Goal: Task Accomplishment & Management: Manage account settings

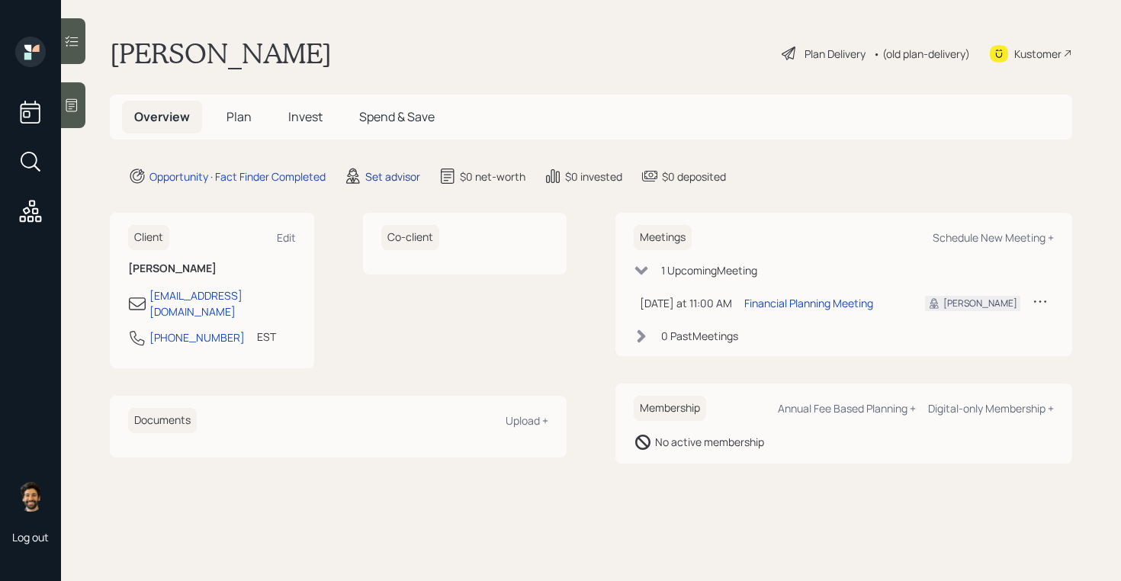
click at [372, 172] on div "Set advisor" at bounding box center [392, 177] width 55 height 16
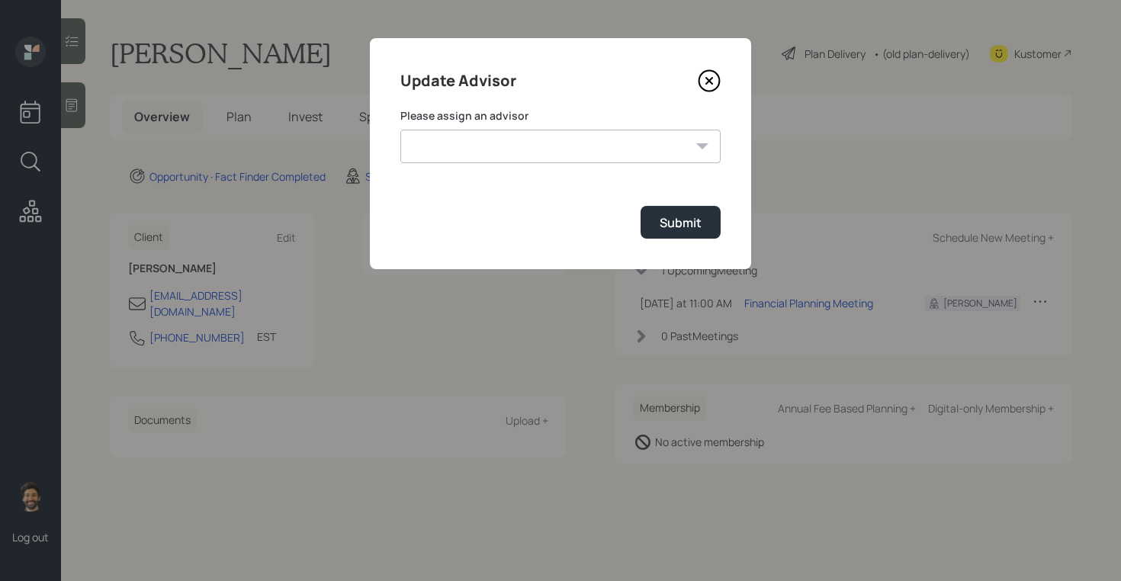
click at [506, 135] on select "[PERSON_NAME] [PERSON_NAME] [PERSON_NAME] End [PERSON_NAME] [PERSON_NAME] [PERS…" at bounding box center [560, 147] width 320 height 34
click at [400, 130] on select "[PERSON_NAME] [PERSON_NAME] [PERSON_NAME] End [PERSON_NAME] [PERSON_NAME] [PERS…" at bounding box center [560, 147] width 320 height 34
click at [461, 154] on select "[PERSON_NAME] [PERSON_NAME] [PERSON_NAME] End [PERSON_NAME] [PERSON_NAME] [PERS…" at bounding box center [560, 147] width 320 height 34
select select "f14b762f-c7c2-4b89-9227-8fa891345eea"
click at [400, 130] on select "[PERSON_NAME] [PERSON_NAME] [PERSON_NAME] End [PERSON_NAME] [PERSON_NAME] [PERS…" at bounding box center [560, 147] width 320 height 34
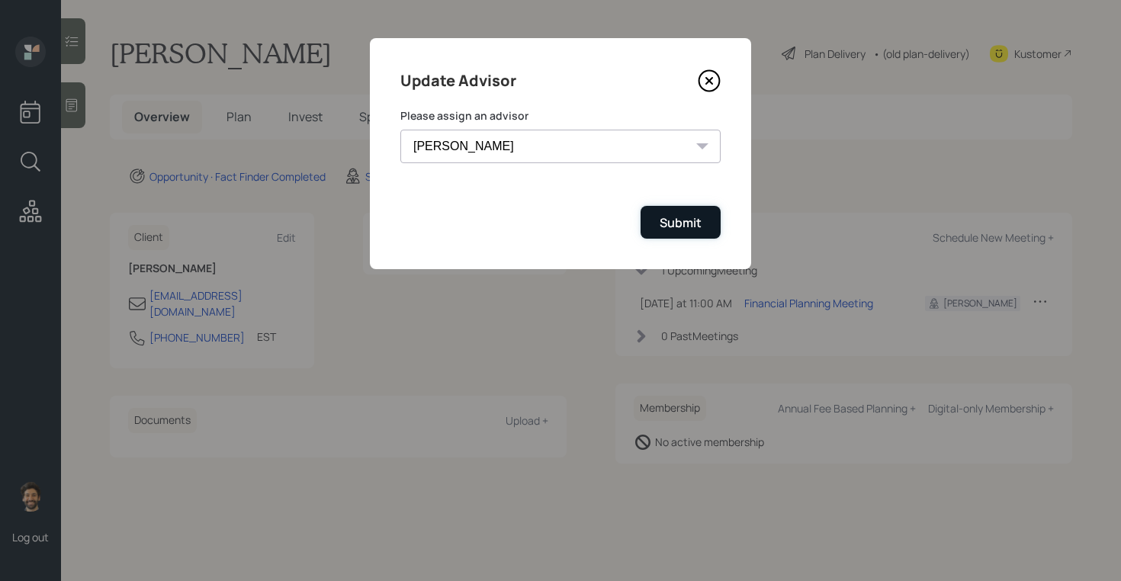
click at [681, 218] on div "Submit" at bounding box center [681, 222] width 42 height 17
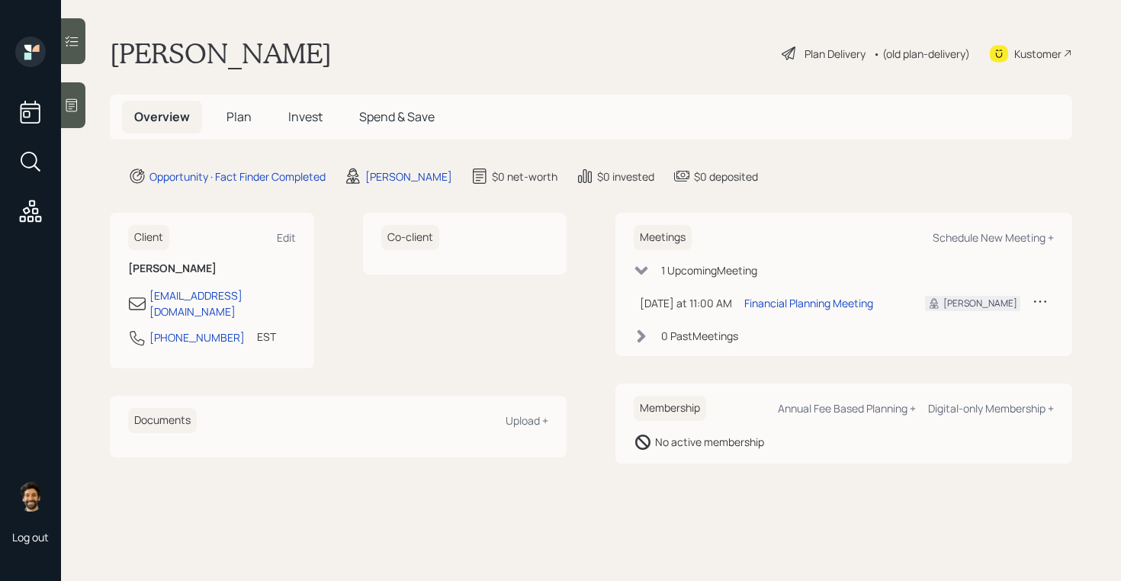
click at [76, 37] on icon at bounding box center [72, 41] width 13 height 11
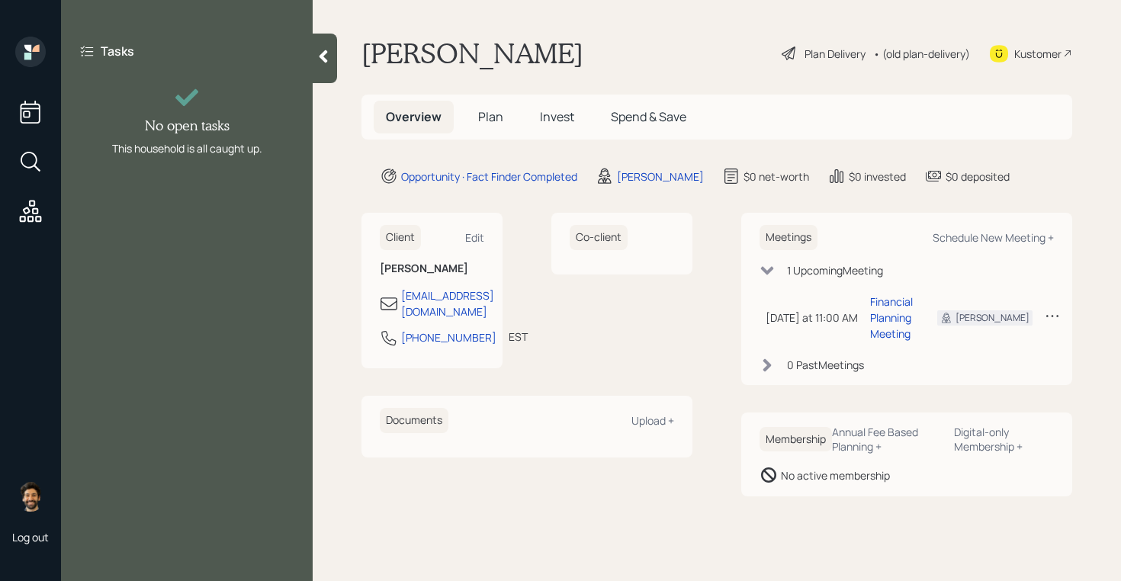
click at [335, 64] on div at bounding box center [325, 59] width 24 height 50
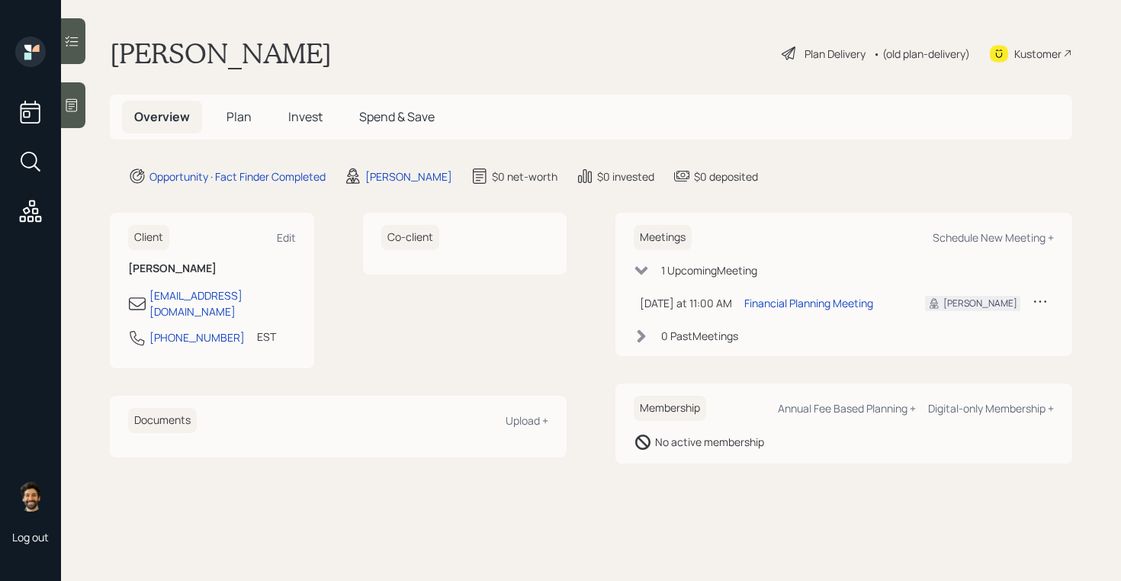
click at [76, 116] on div at bounding box center [73, 105] width 24 height 46
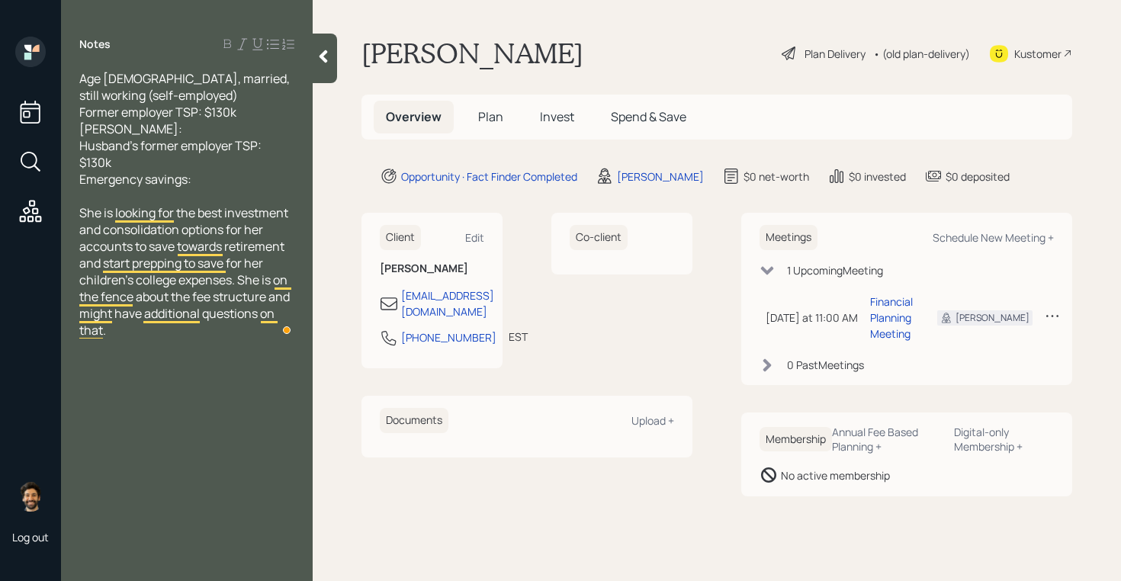
click at [485, 120] on span "Plan" at bounding box center [490, 116] width 25 height 17
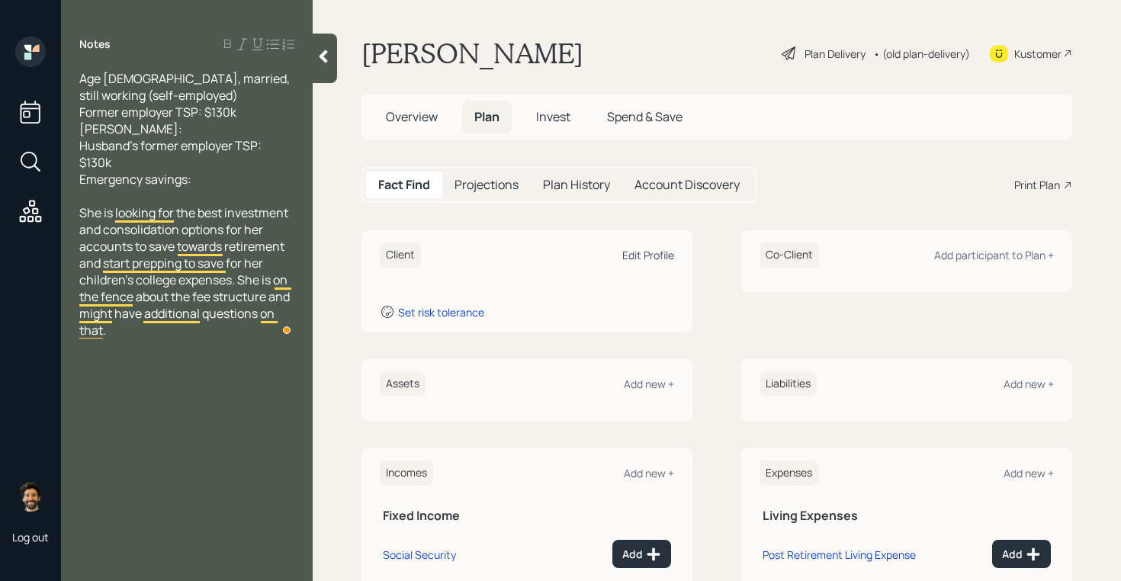
click at [651, 260] on div "Edit Profile" at bounding box center [648, 255] width 52 height 14
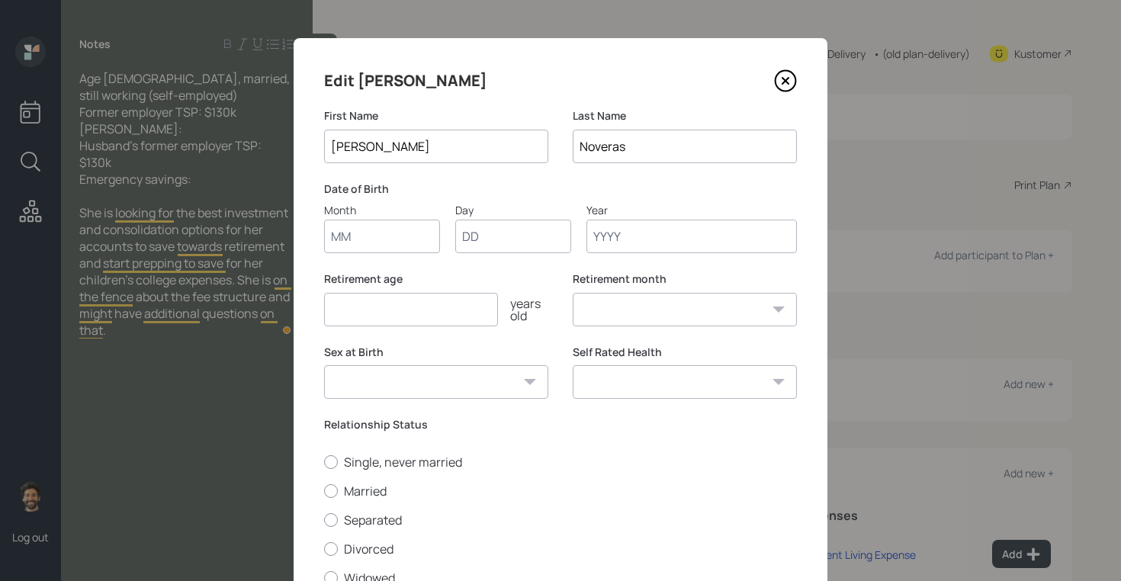
click at [382, 248] on input "Month" at bounding box center [382, 237] width 116 height 34
type input "01"
type input "1980"
select select "1"
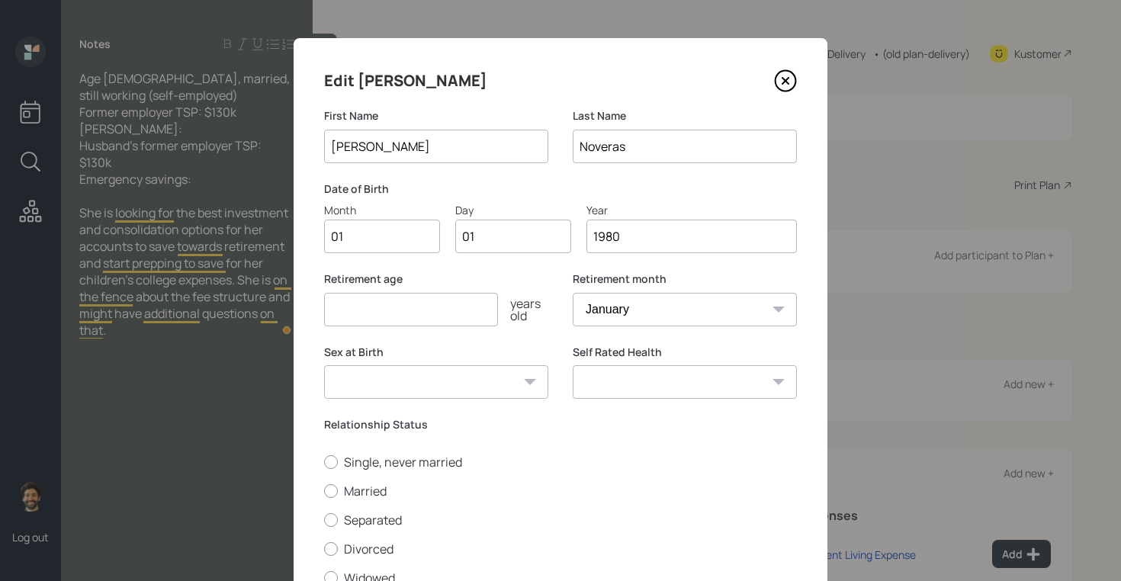
type input "1980"
click at [345, 313] on input "number" at bounding box center [411, 310] width 174 height 34
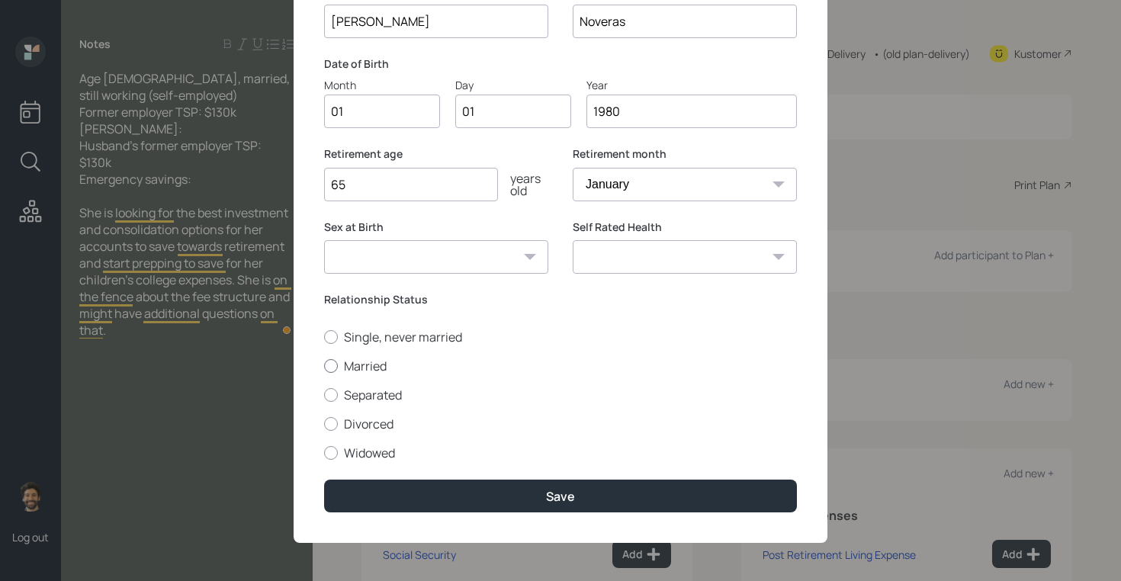
type input "65"
click at [339, 360] on label "Married" at bounding box center [560, 366] width 473 height 17
click at [324, 365] on input "Married" at bounding box center [323, 365] width 1 height 1
radio input "true"
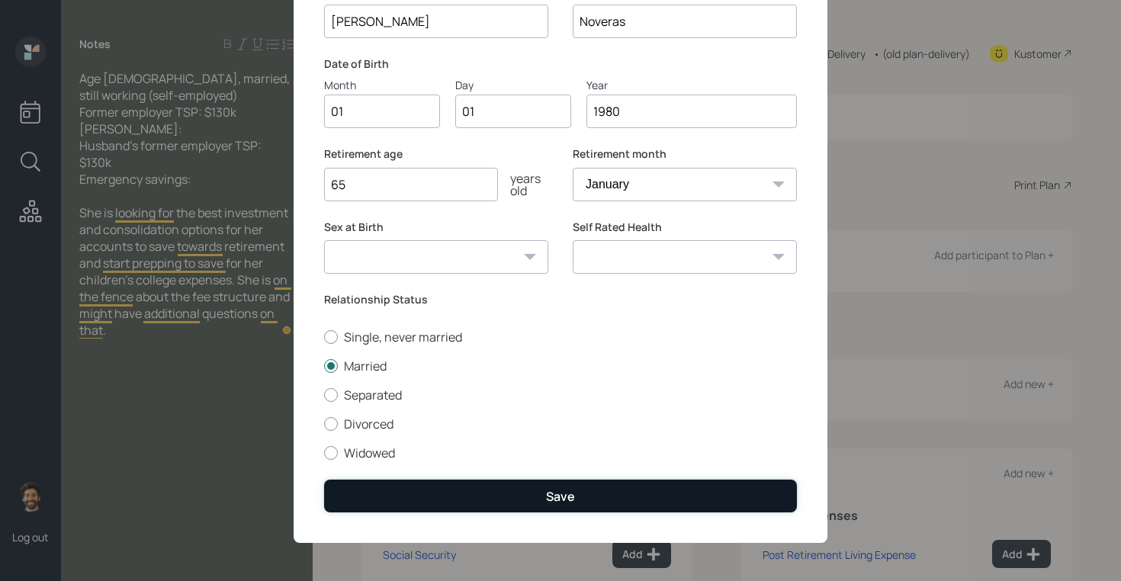
click at [378, 494] on button "Save" at bounding box center [560, 496] width 473 height 33
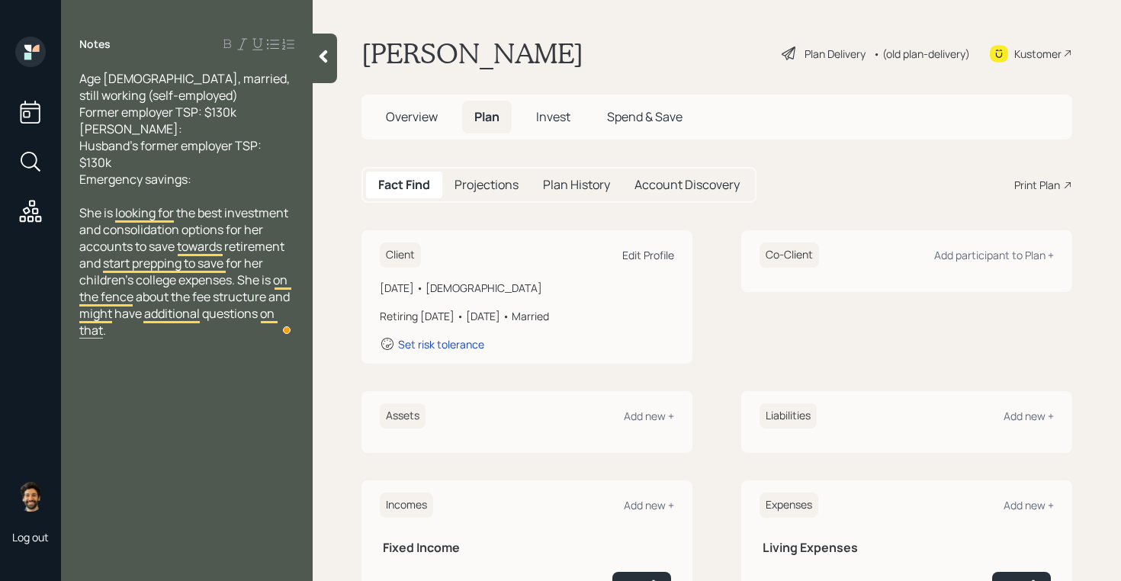
click at [659, 256] on div "Edit Profile" at bounding box center [648, 255] width 52 height 14
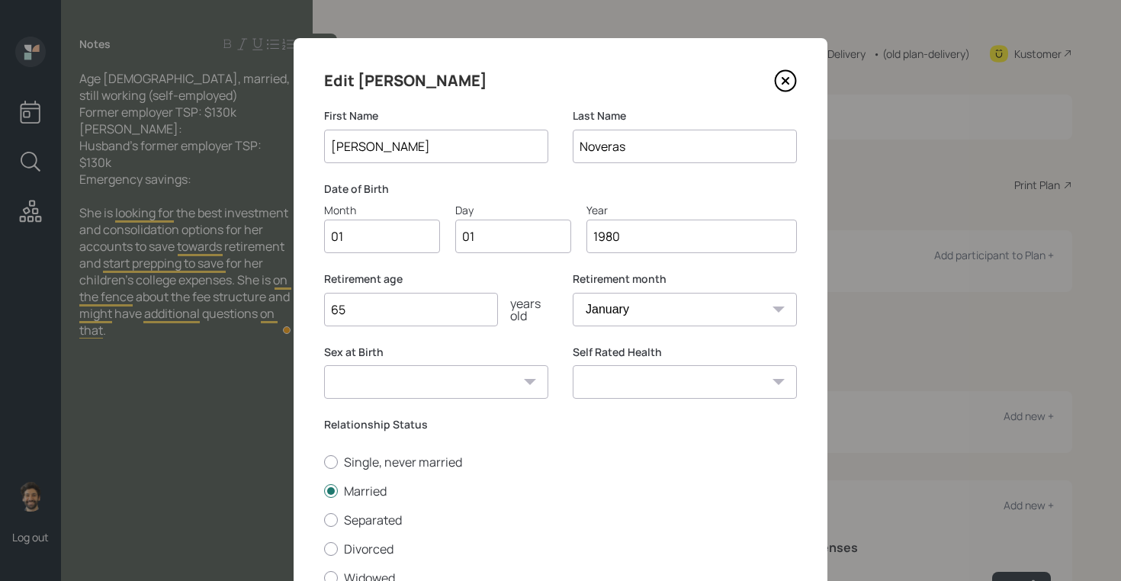
click at [654, 243] on input "1980" at bounding box center [692, 237] width 211 height 34
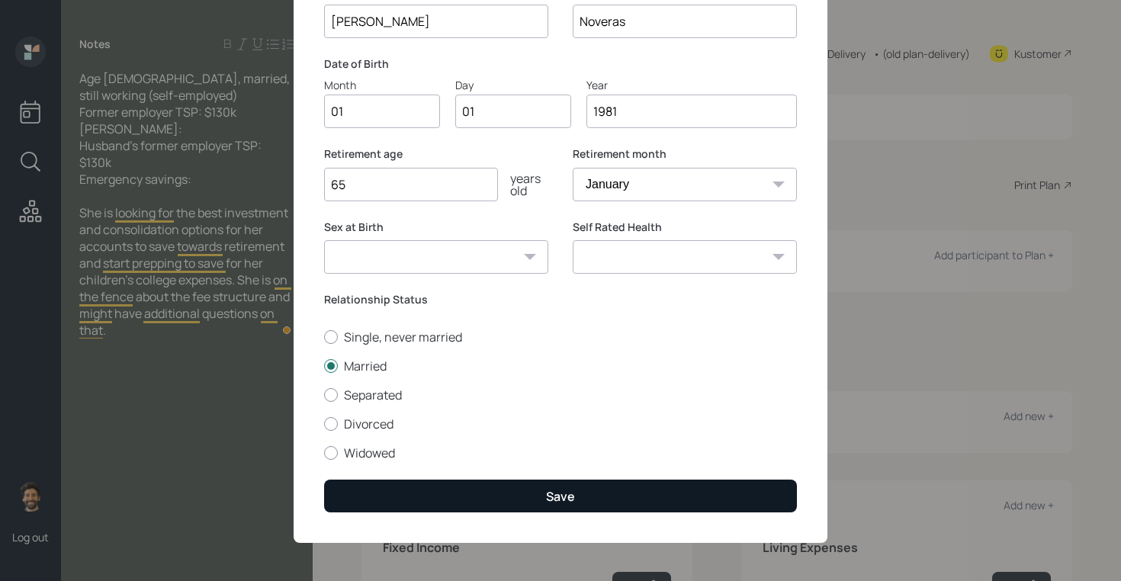
type input "1981"
click at [407, 488] on button "Save" at bounding box center [560, 496] width 473 height 33
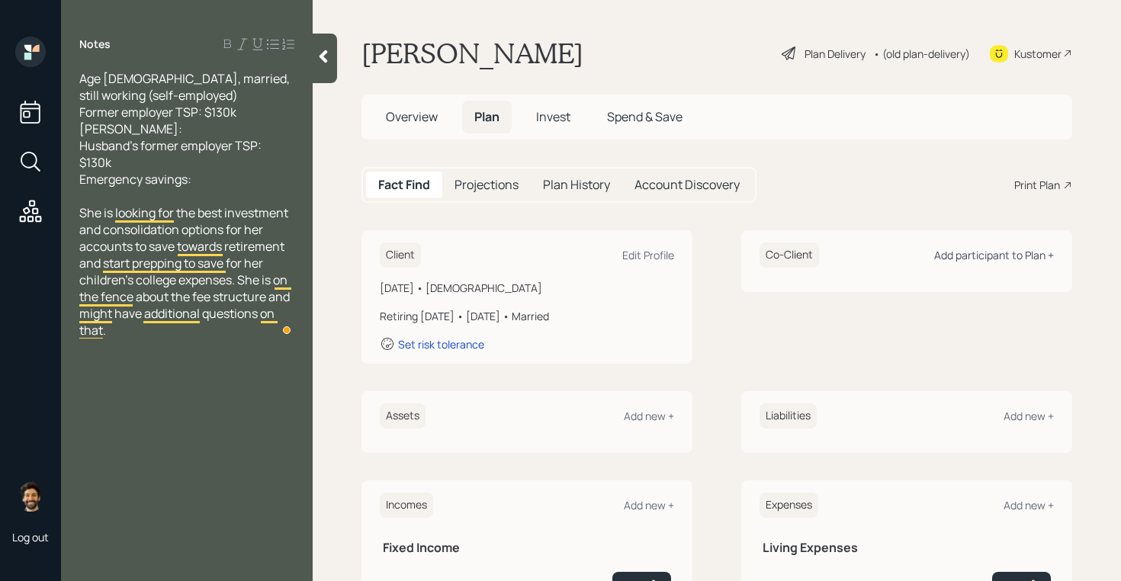
click at [967, 256] on div "Add participant to Plan +" at bounding box center [994, 255] width 120 height 14
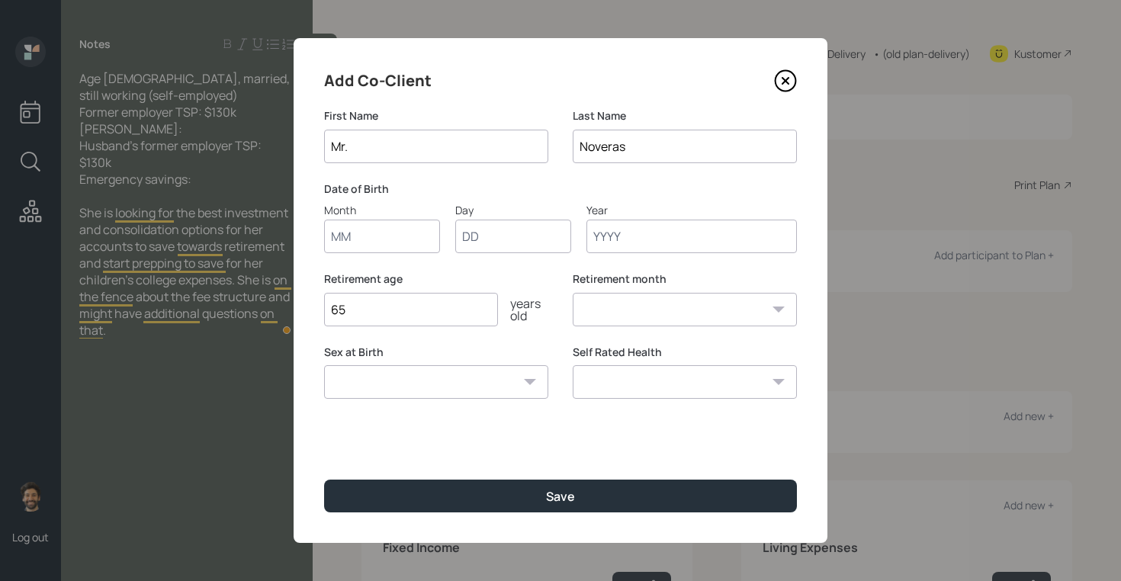
type input "Mr."
click at [365, 233] on input "Month" at bounding box center [382, 237] width 116 height 34
type input "01"
type input "1981"
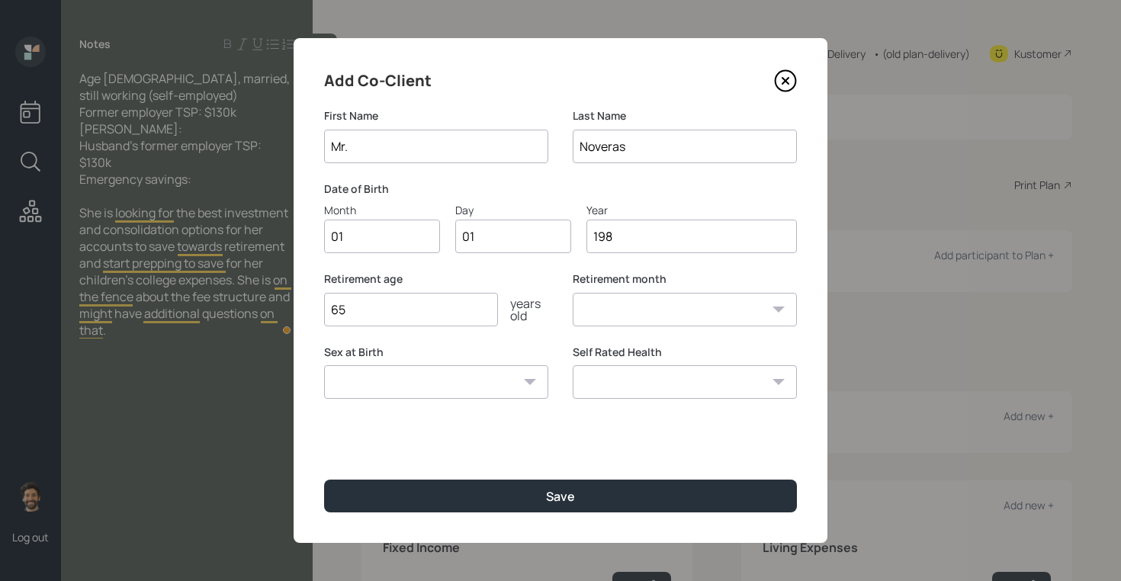
select select "1"
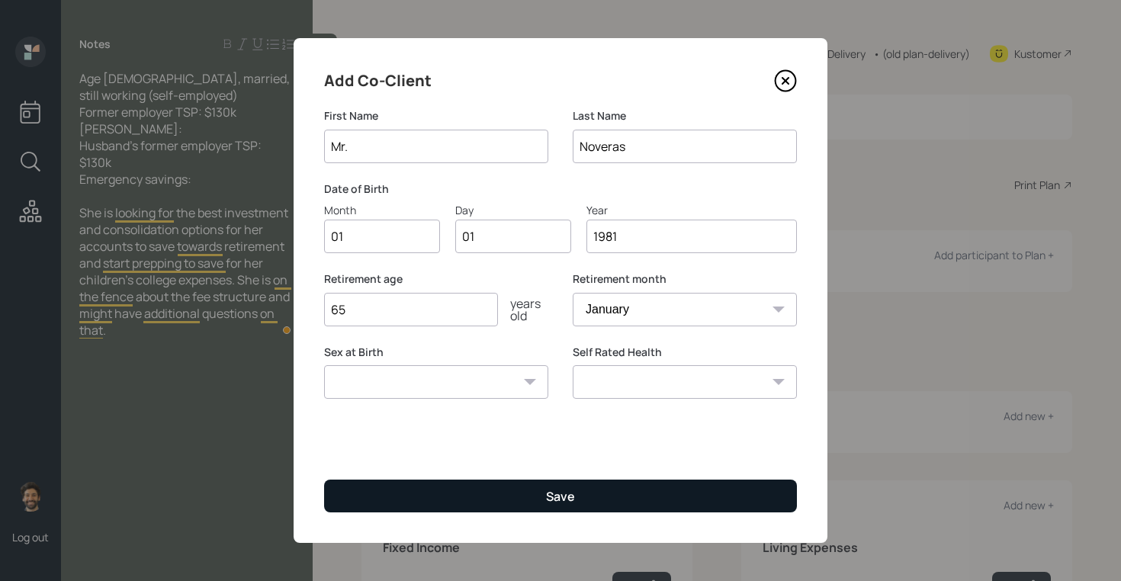
type input "1981"
click at [407, 487] on button "Save" at bounding box center [560, 496] width 473 height 33
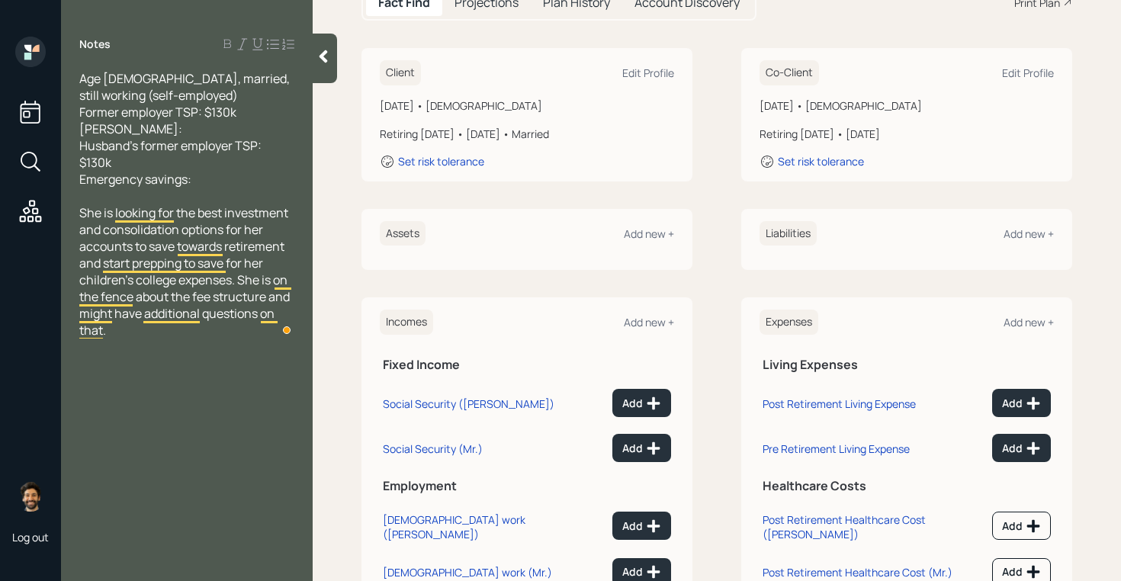
scroll to position [211, 0]
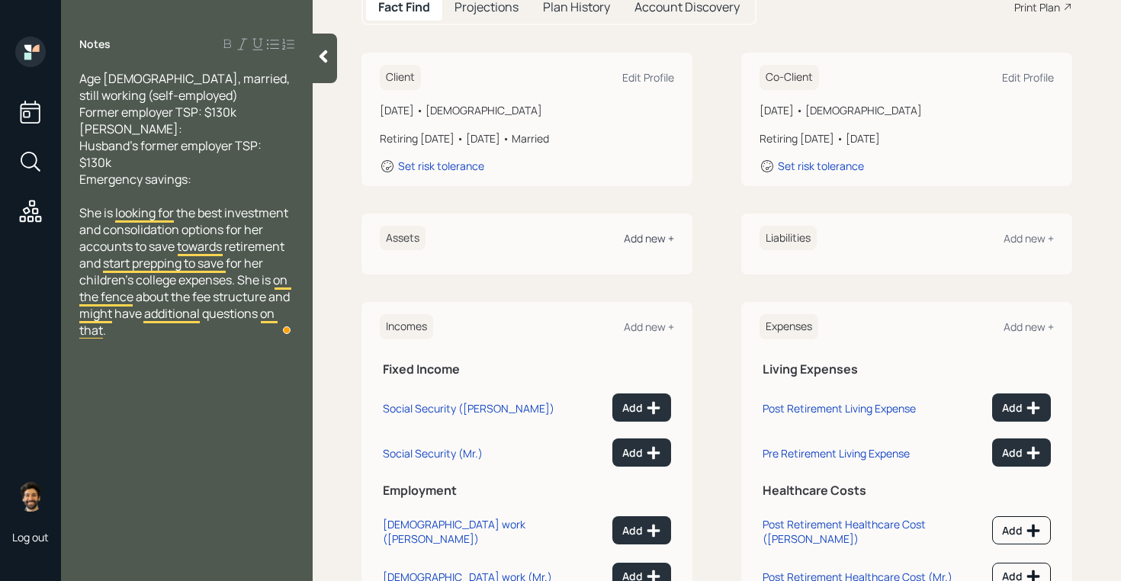
click at [641, 231] on div "Add new +" at bounding box center [649, 238] width 50 height 14
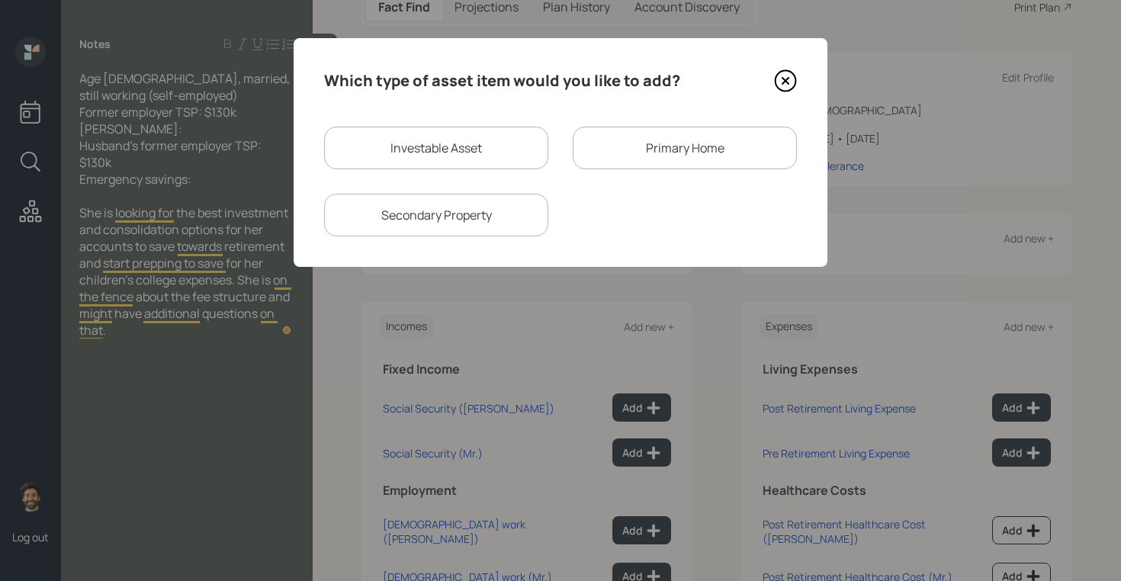
click at [445, 154] on div "Investable Asset" at bounding box center [436, 148] width 224 height 43
select select "taxable"
select select "balanced"
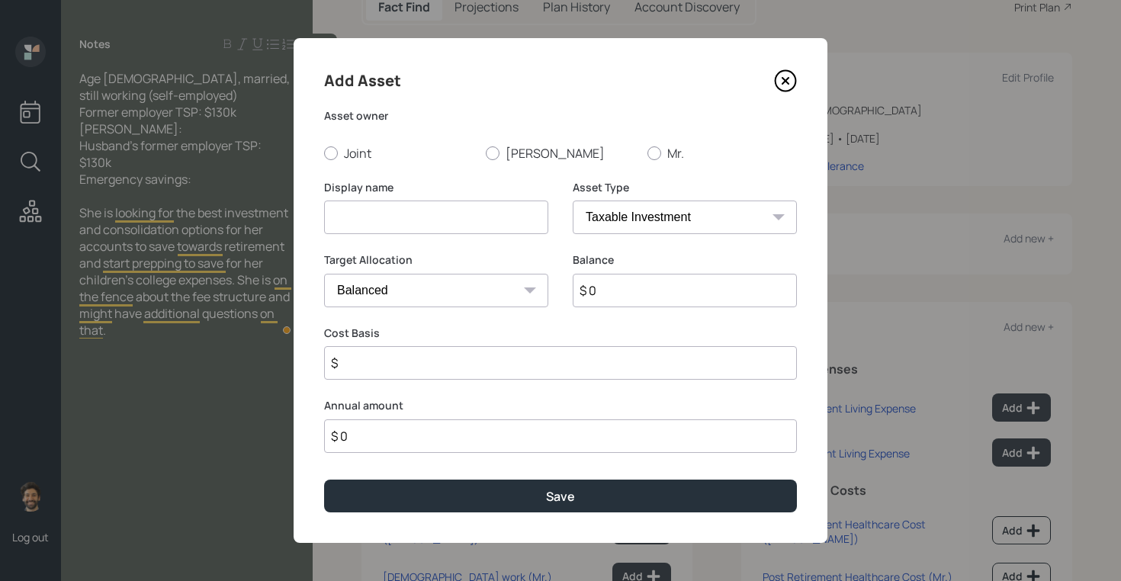
click at [355, 220] on input at bounding box center [436, 218] width 224 height 34
type input "Former TSP"
click at [509, 159] on label "[PERSON_NAME]" at bounding box center [560, 153] width 149 height 17
click at [486, 153] on input "[PERSON_NAME]" at bounding box center [485, 153] width 1 height 1
radio input "true"
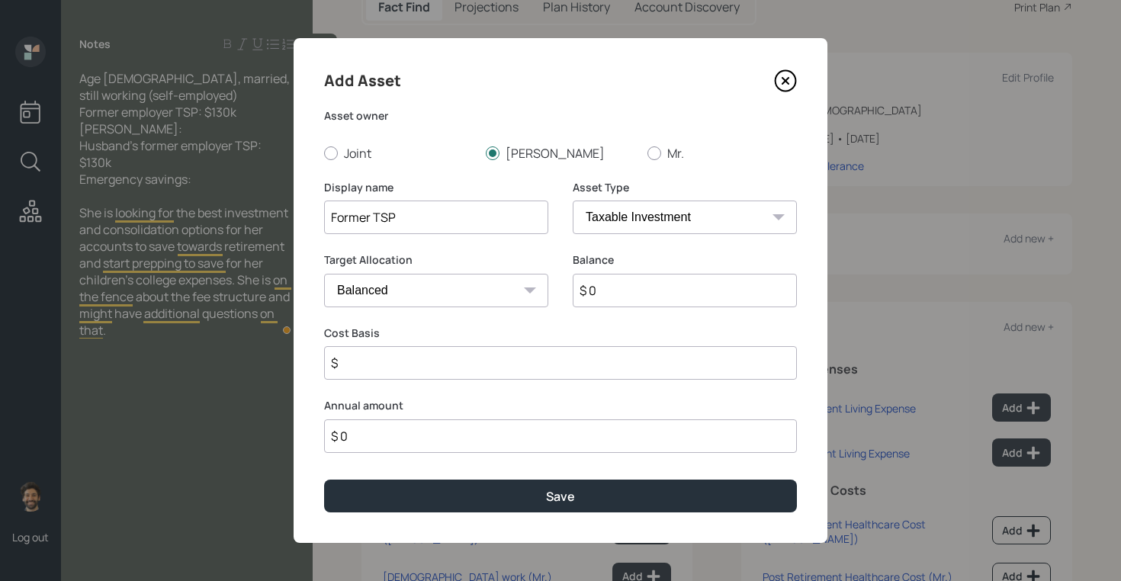
click at [654, 307] on input "$ 0" at bounding box center [685, 291] width 224 height 34
type input "$ 130,000"
click at [626, 216] on select "SEP [PERSON_NAME] IRA 401(k) [PERSON_NAME] 401(k) 403(b) [PERSON_NAME] 403(b) 4…" at bounding box center [685, 218] width 224 height 34
select select "company_sponsored"
click at [573, 201] on select "SEP [PERSON_NAME] IRA 401(k) [PERSON_NAME] 401(k) 403(b) [PERSON_NAME] 403(b) 4…" at bounding box center [685, 218] width 224 height 34
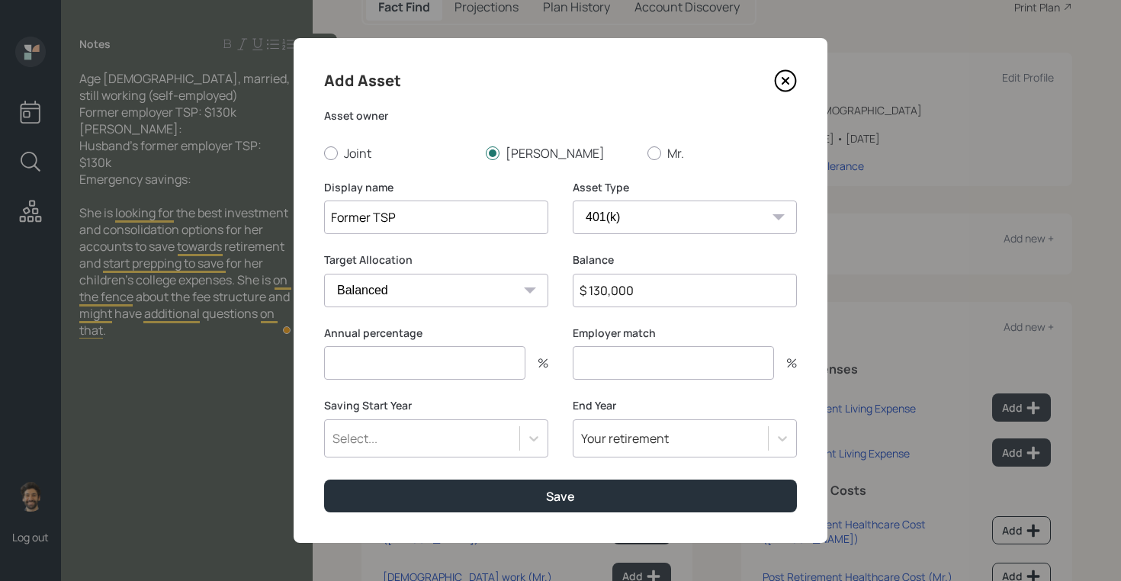
click at [397, 366] on input "number" at bounding box center [424, 363] width 201 height 34
type input "0"
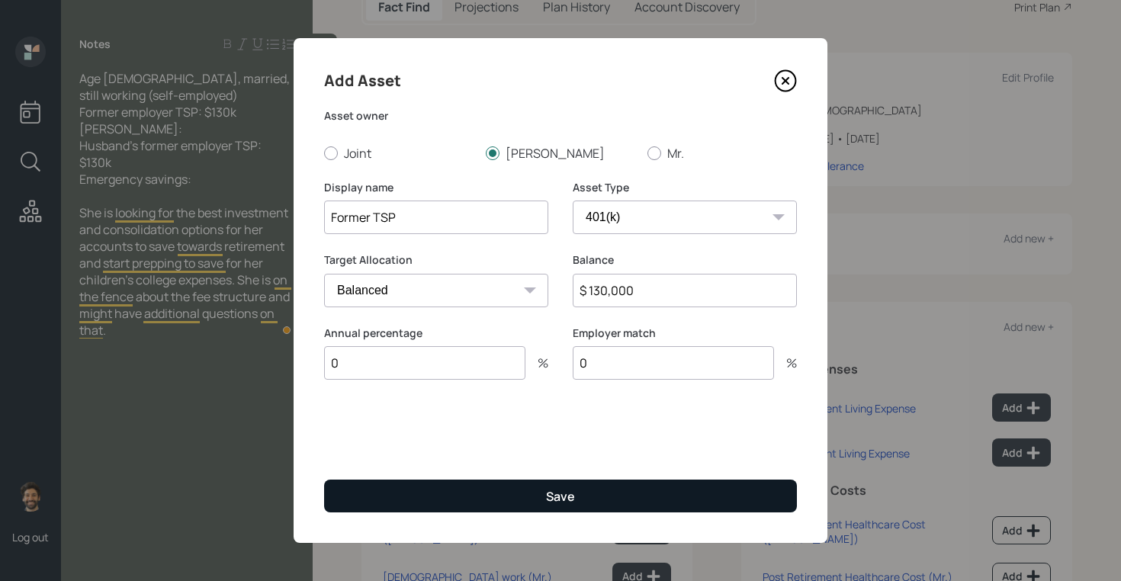
type input "0"
click at [419, 484] on button "Save" at bounding box center [560, 496] width 473 height 33
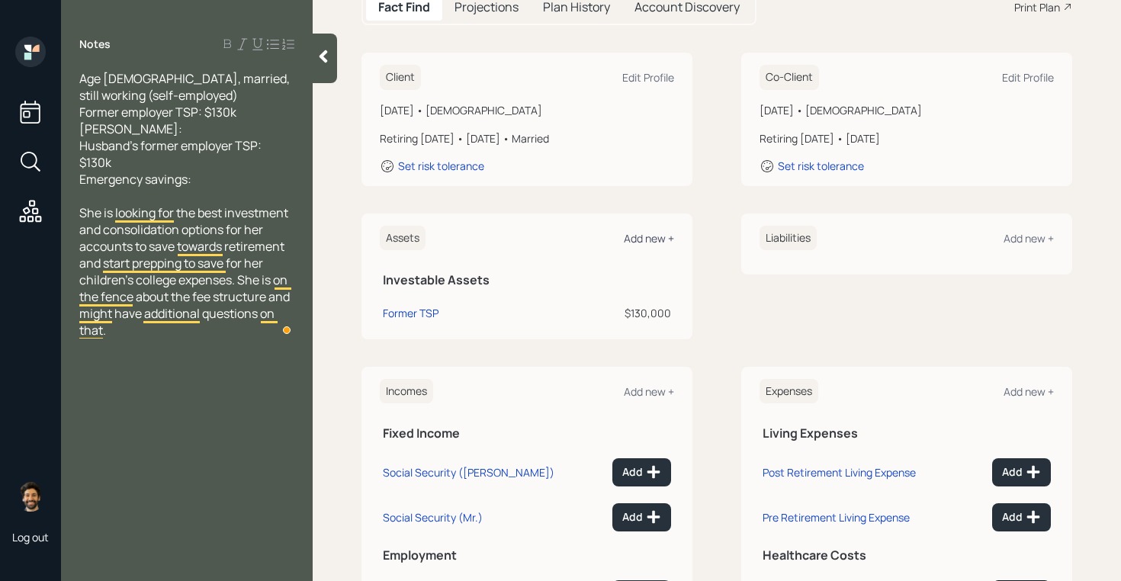
click at [637, 231] on div "Add new +" at bounding box center [649, 238] width 50 height 14
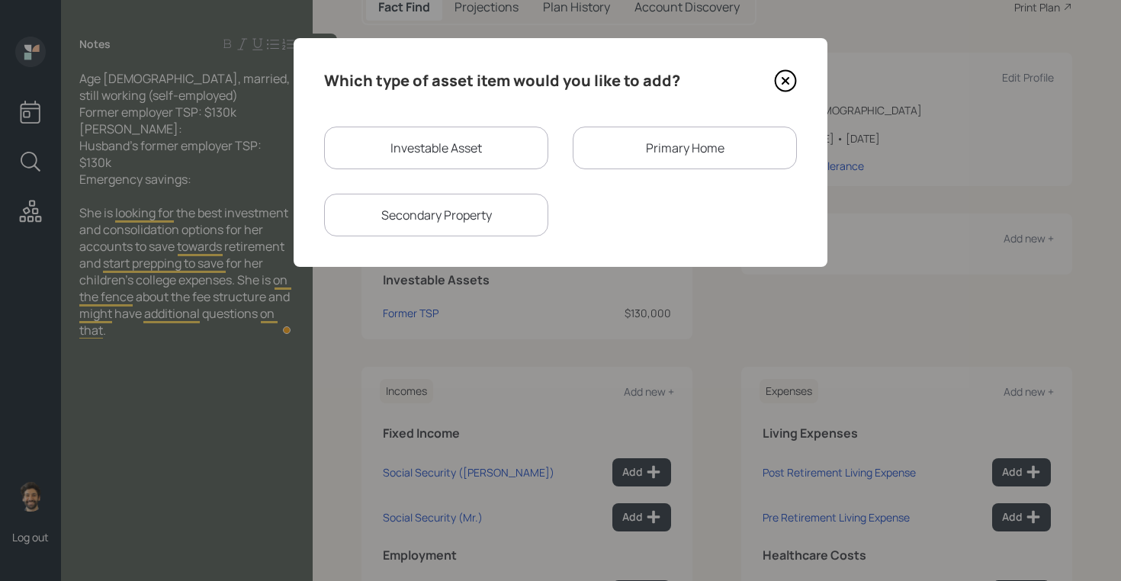
click at [403, 140] on div "Investable Asset" at bounding box center [436, 148] width 224 height 43
select select "taxable"
select select "balanced"
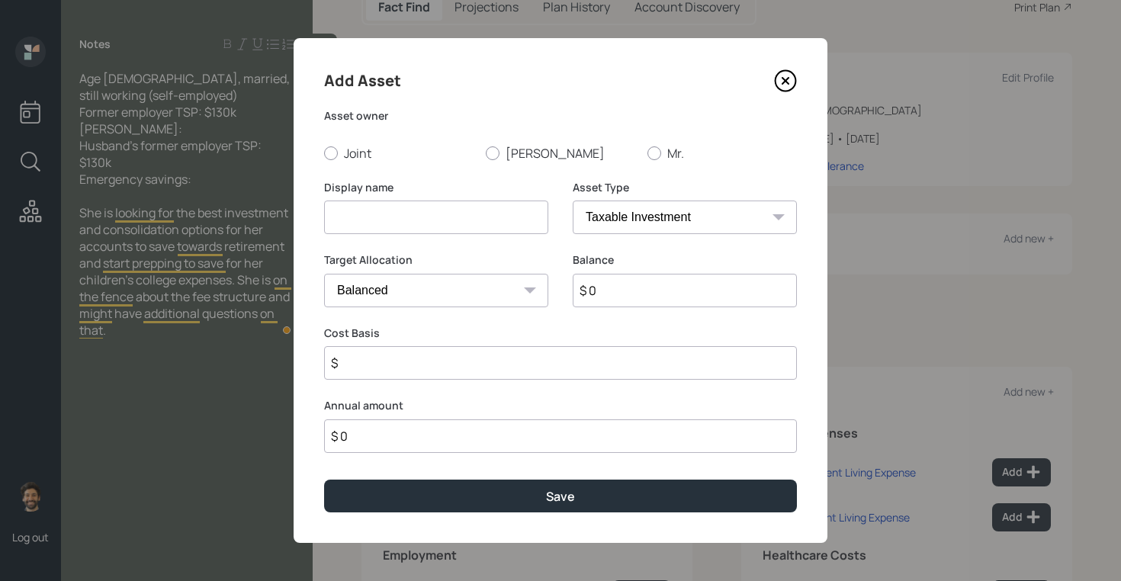
click at [355, 218] on input at bounding box center [436, 218] width 224 height 34
type input "[PERSON_NAME]"
click at [512, 153] on label "[PERSON_NAME]" at bounding box center [560, 153] width 149 height 17
click at [486, 153] on input "[PERSON_NAME]" at bounding box center [485, 153] width 1 height 1
radio input "true"
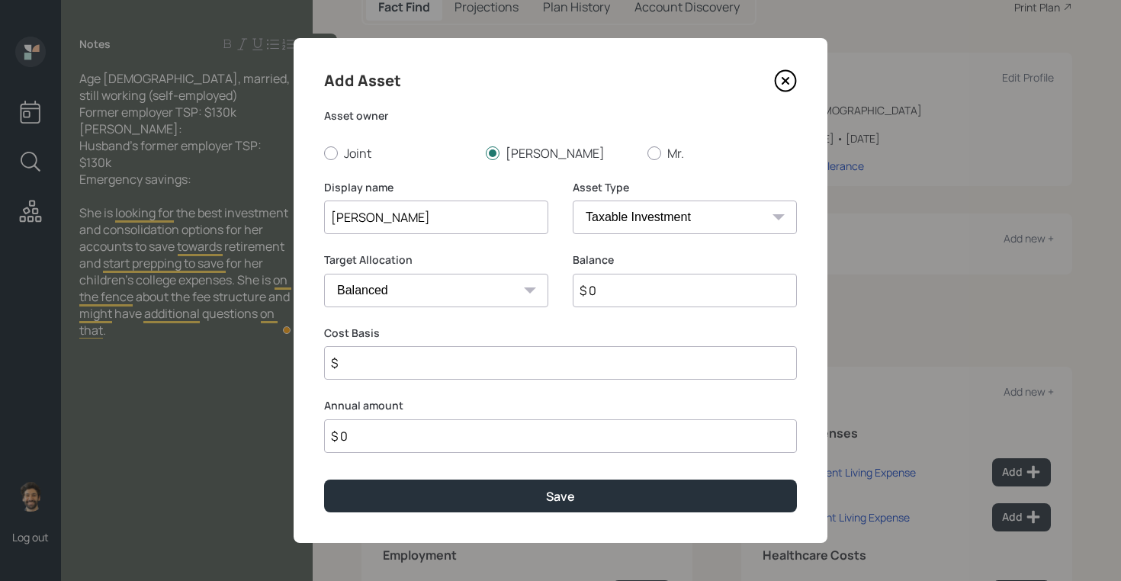
click at [661, 224] on select "SEP [PERSON_NAME] IRA 401(k) [PERSON_NAME] 401(k) 403(b) [PERSON_NAME] 403(b) 4…" at bounding box center [685, 218] width 224 height 34
select select "roth_ira"
click at [573, 201] on select "SEP [PERSON_NAME] IRA 401(k) [PERSON_NAME] 401(k) 403(b) [PERSON_NAME] 403(b) 4…" at bounding box center [685, 218] width 224 height 34
click at [383, 367] on input "$" at bounding box center [560, 363] width 473 height 34
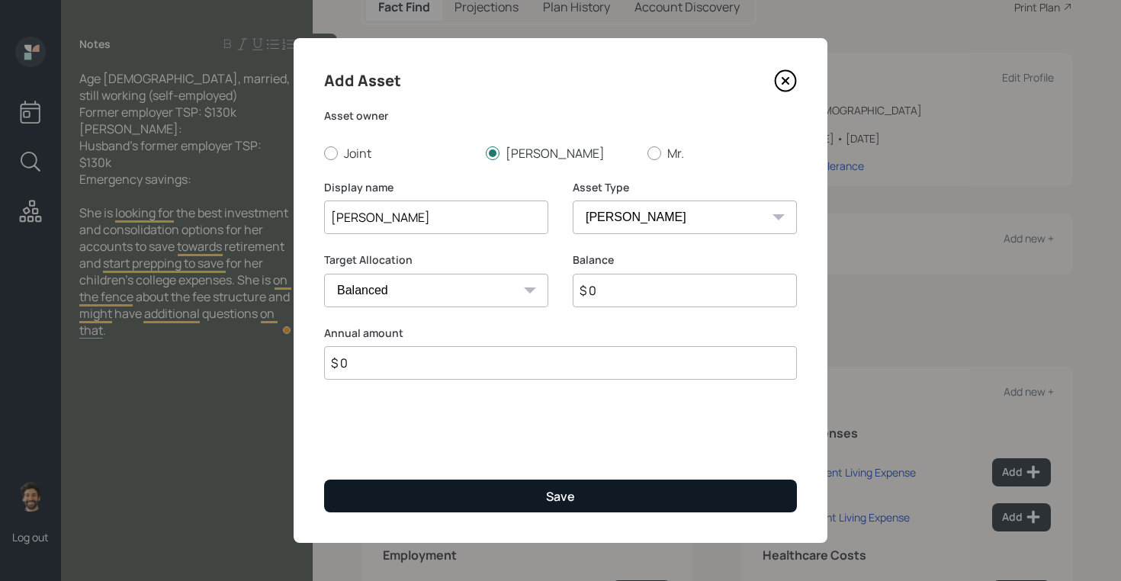
type input "$ 0"
click at [423, 488] on button "Save" at bounding box center [560, 496] width 473 height 33
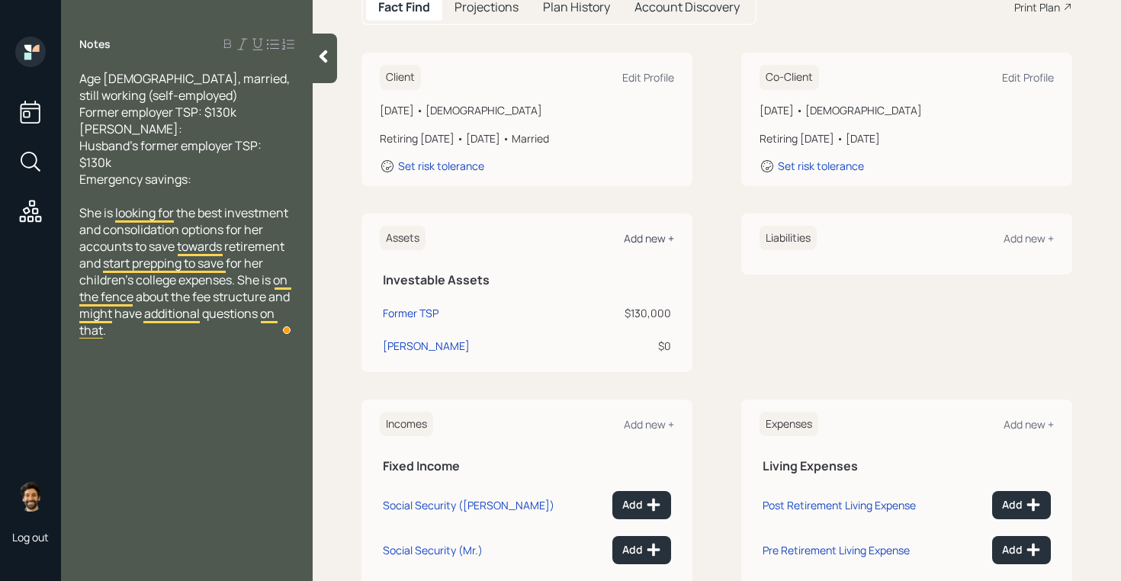
click at [647, 231] on div "Add new +" at bounding box center [649, 238] width 50 height 14
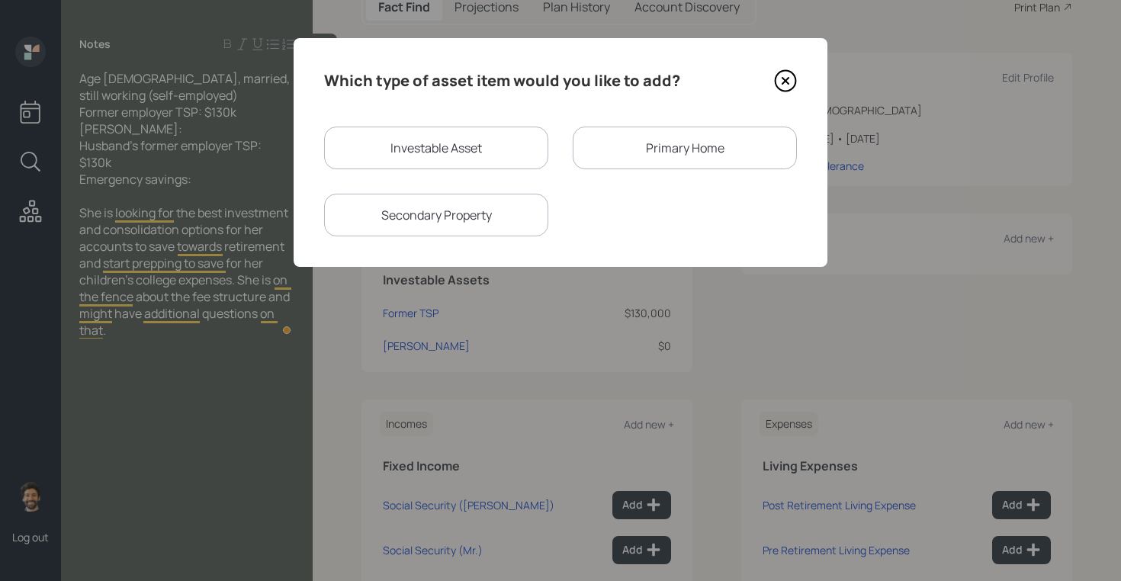
click at [427, 149] on div "Investable Asset" at bounding box center [436, 148] width 224 height 43
select select "taxable"
select select "balanced"
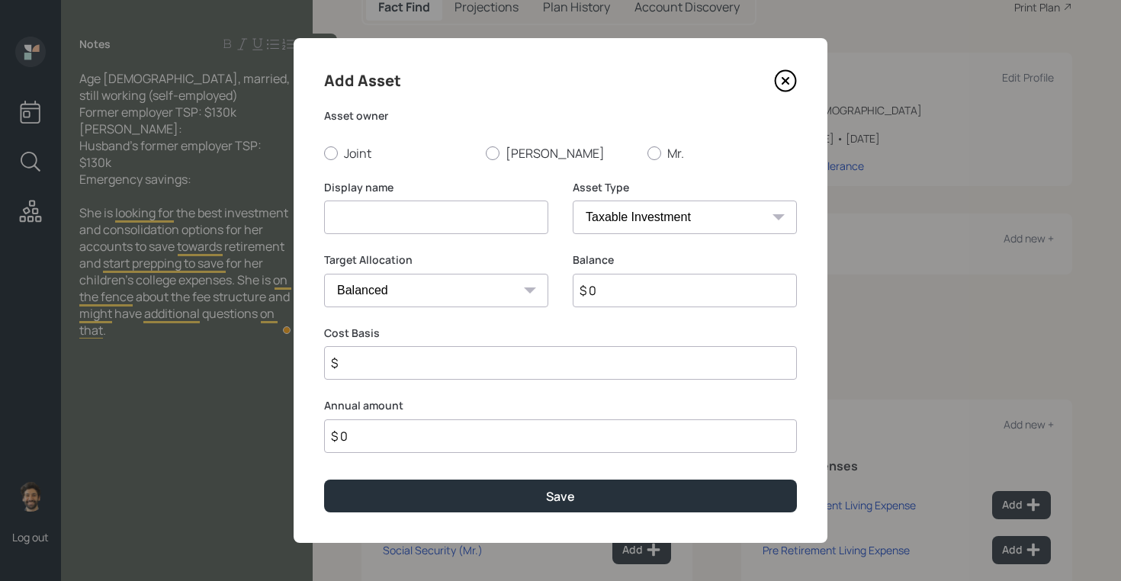
click at [400, 224] on input at bounding box center [436, 218] width 224 height 34
type input "Former TSP"
click at [661, 156] on label "Mr." at bounding box center [722, 153] width 149 height 17
click at [648, 153] on input "Mr." at bounding box center [647, 153] width 1 height 1
radio input "true"
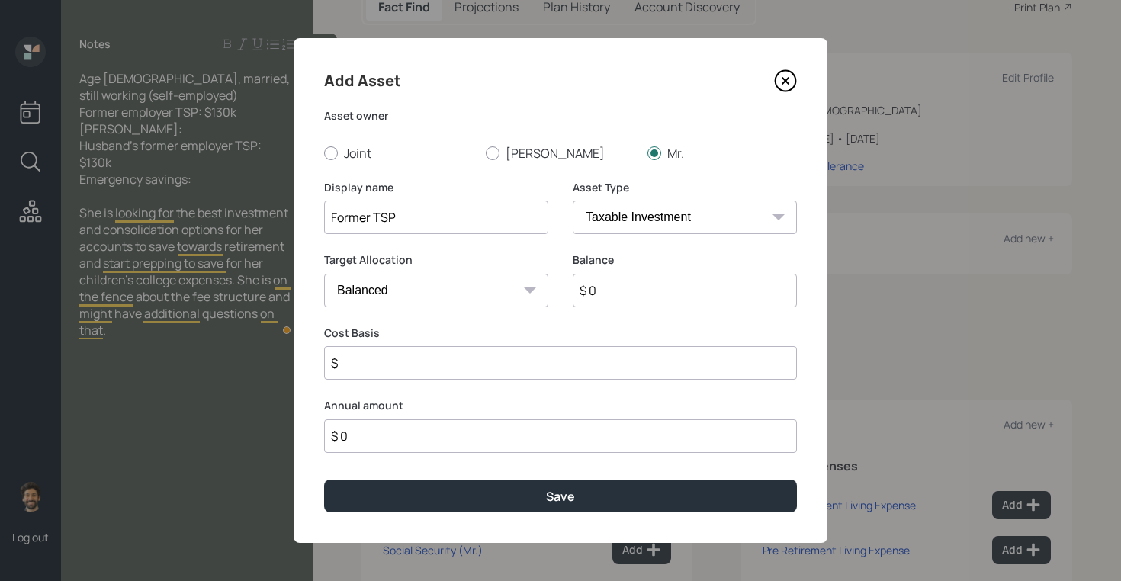
click at [598, 292] on input "$ 0" at bounding box center [685, 291] width 224 height 34
type input "$ 130,000"
click at [600, 223] on select "SEP [PERSON_NAME] IRA 401(k) [PERSON_NAME] 401(k) 403(b) [PERSON_NAME] 403(b) 4…" at bounding box center [685, 218] width 224 height 34
select select "company_sponsored"
click at [573, 201] on select "SEP [PERSON_NAME] IRA 401(k) [PERSON_NAME] 401(k) 403(b) [PERSON_NAME] 403(b) 4…" at bounding box center [685, 218] width 224 height 34
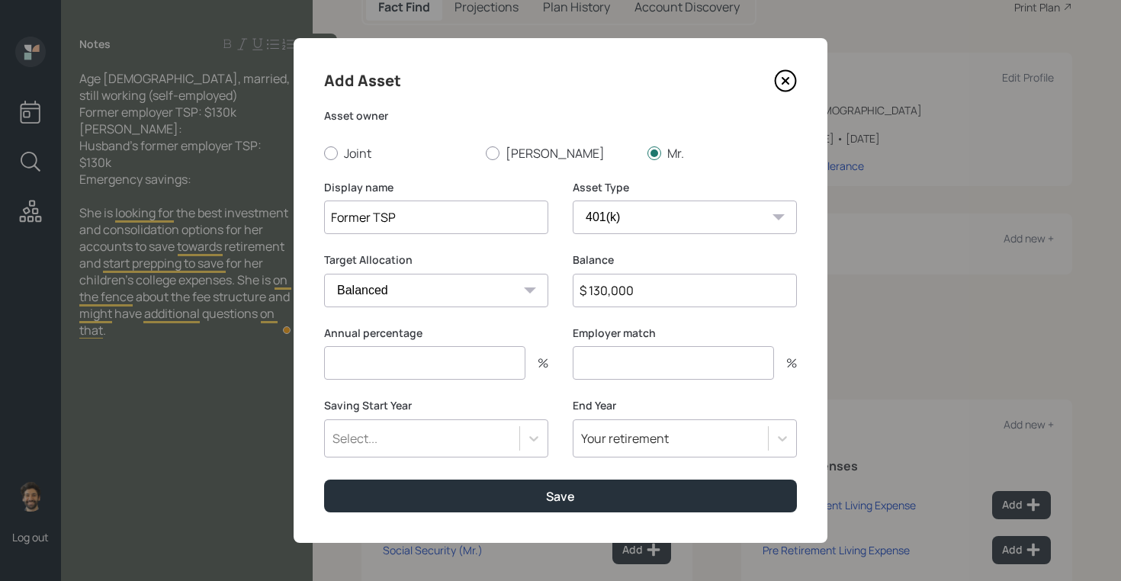
drag, startPoint x: 455, startPoint y: 270, endPoint x: 377, endPoint y: 355, distance: 116.1
click at [377, 358] on input "number" at bounding box center [424, 363] width 201 height 34
type input "0"
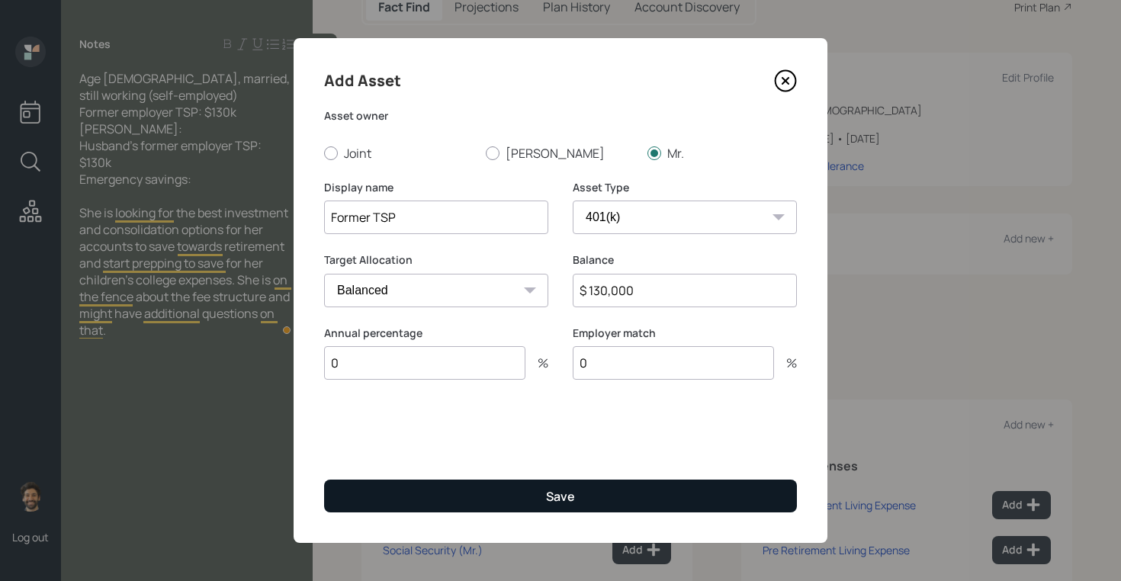
type input "0"
click at [362, 498] on button "Save" at bounding box center [560, 496] width 473 height 33
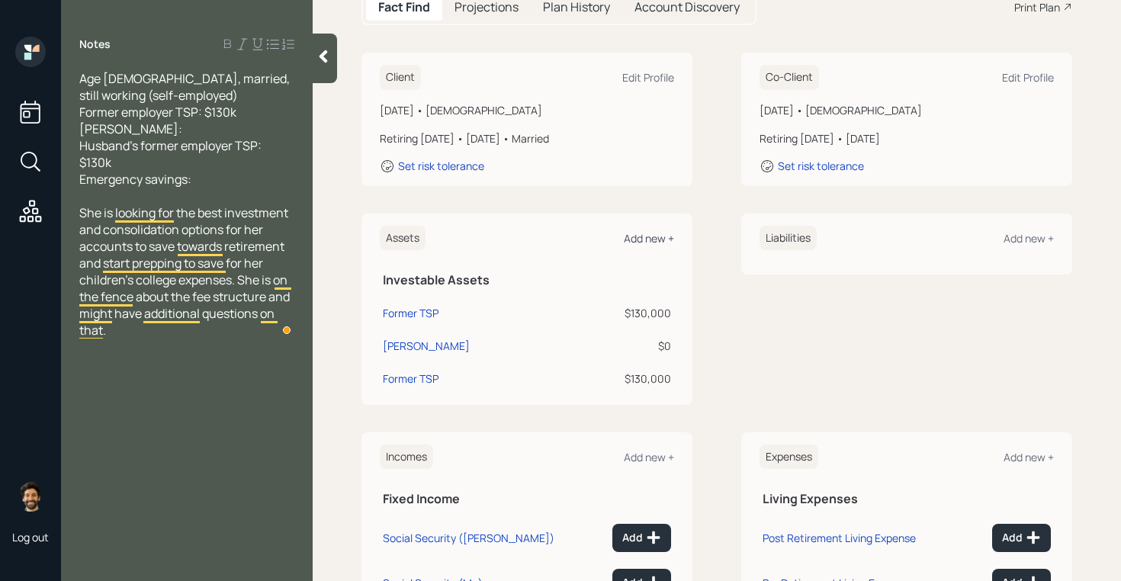
click at [650, 231] on div "Add new +" at bounding box center [649, 238] width 50 height 14
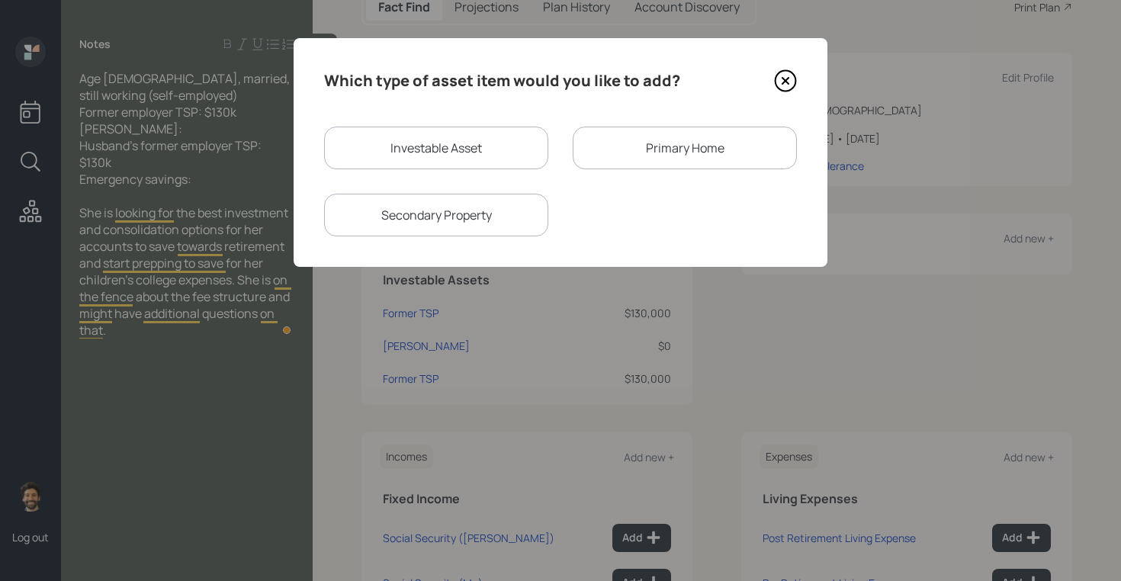
click at [453, 124] on div "Which type of asset item would you like to add? Investable Asset Primary Home S…" at bounding box center [561, 152] width 534 height 229
click at [453, 141] on div "Investable Asset" at bounding box center [436, 148] width 224 height 43
select select "taxable"
select select "balanced"
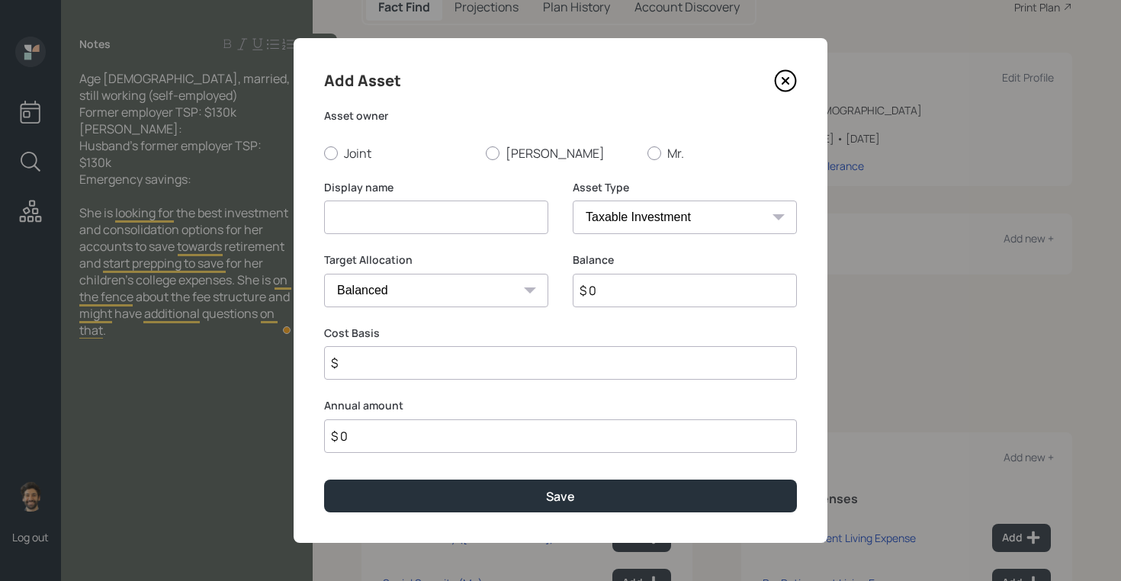
click at [362, 211] on input at bounding box center [436, 218] width 224 height 34
type input "Checking / Savings"
click at [628, 284] on input "$ 0" at bounding box center [685, 291] width 224 height 34
type input "$ 1"
click at [512, 160] on label "[PERSON_NAME]" at bounding box center [560, 153] width 149 height 17
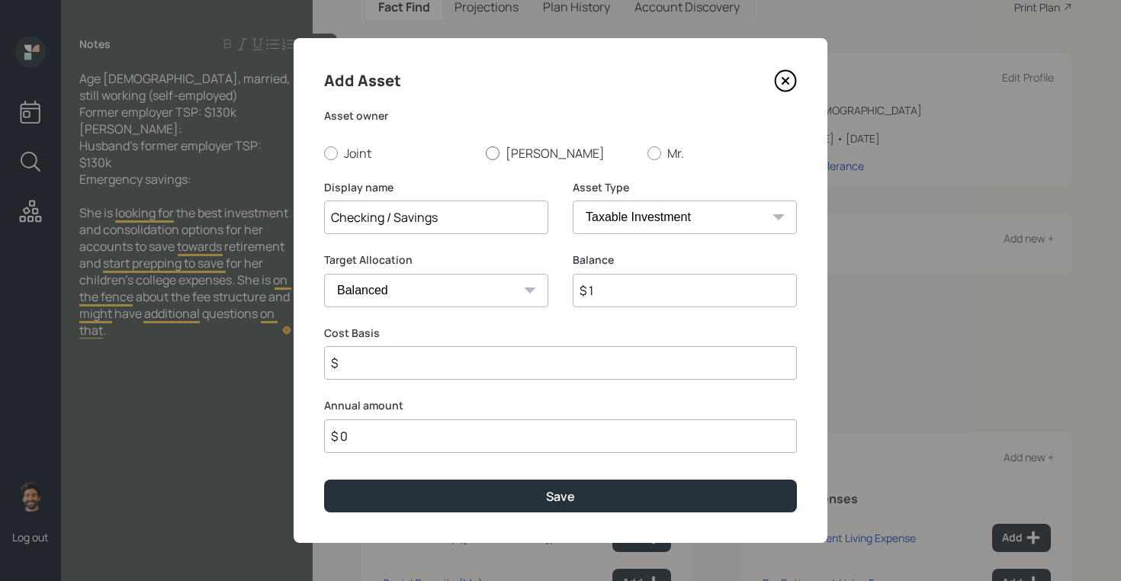
click at [486, 153] on input "[PERSON_NAME]" at bounding box center [485, 153] width 1 height 1
radio input "true"
click at [317, 151] on div "Add Asset Asset owner Joint [PERSON_NAME] Mr. Display name Checking / Savings A…" at bounding box center [561, 290] width 534 height 505
click at [346, 153] on label "Joint" at bounding box center [398, 153] width 149 height 17
click at [324, 153] on input "Joint" at bounding box center [323, 153] width 1 height 1
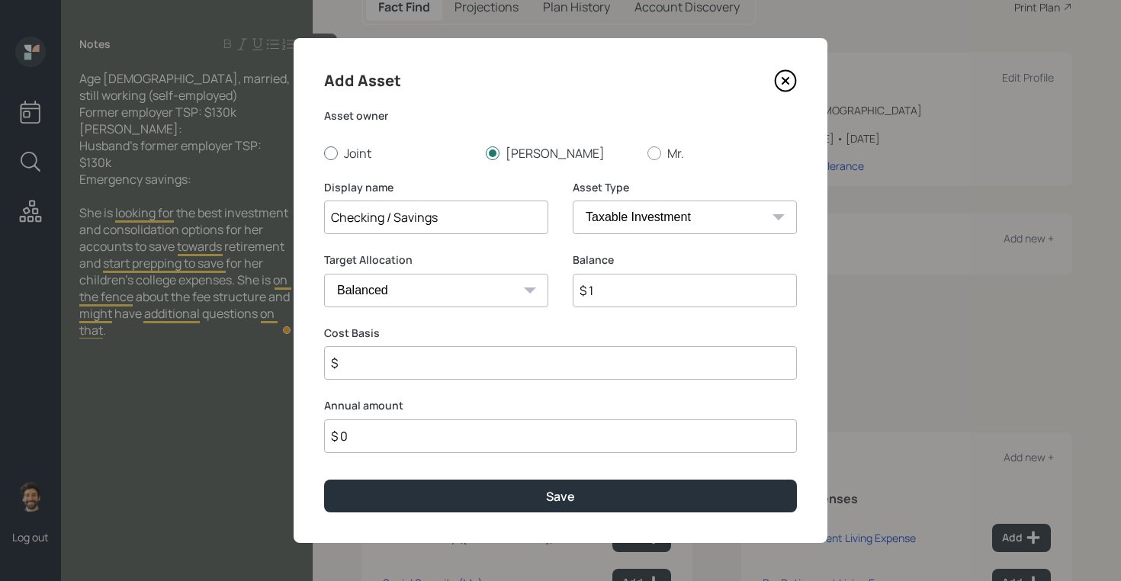
radio input "true"
click at [635, 209] on select "SEP [PERSON_NAME] IRA 401(k) [PERSON_NAME] 401(k) 403(b) [PERSON_NAME] 403(b) 4…" at bounding box center [685, 218] width 224 height 34
select select "emergency_fund"
click at [573, 201] on select "SEP [PERSON_NAME] IRA 401(k) [PERSON_NAME] 401(k) 403(b) [PERSON_NAME] 403(b) 4…" at bounding box center [685, 218] width 224 height 34
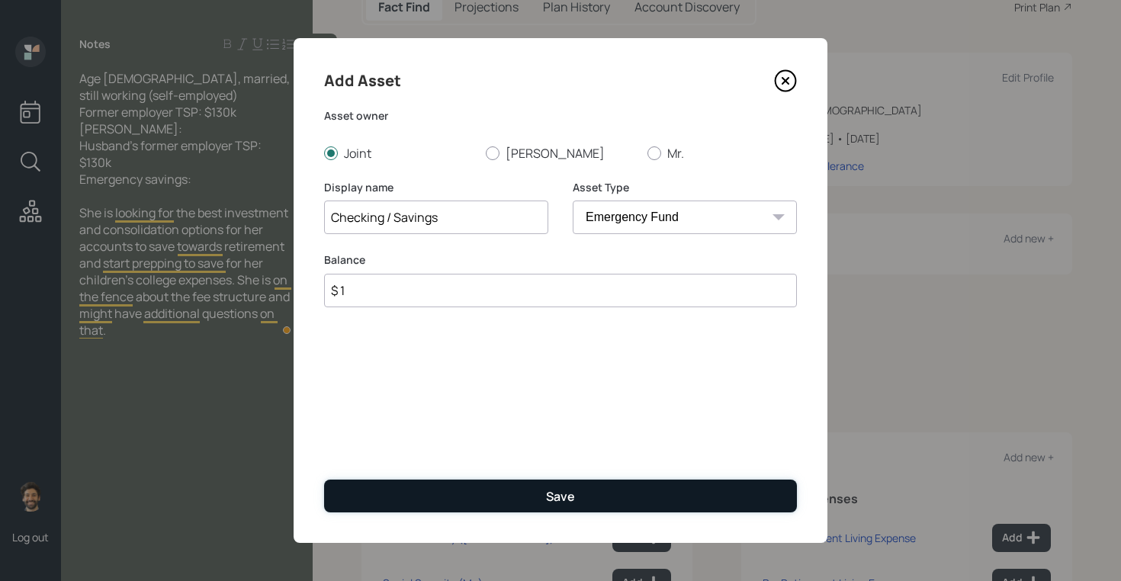
click at [445, 499] on button "Save" at bounding box center [560, 496] width 473 height 33
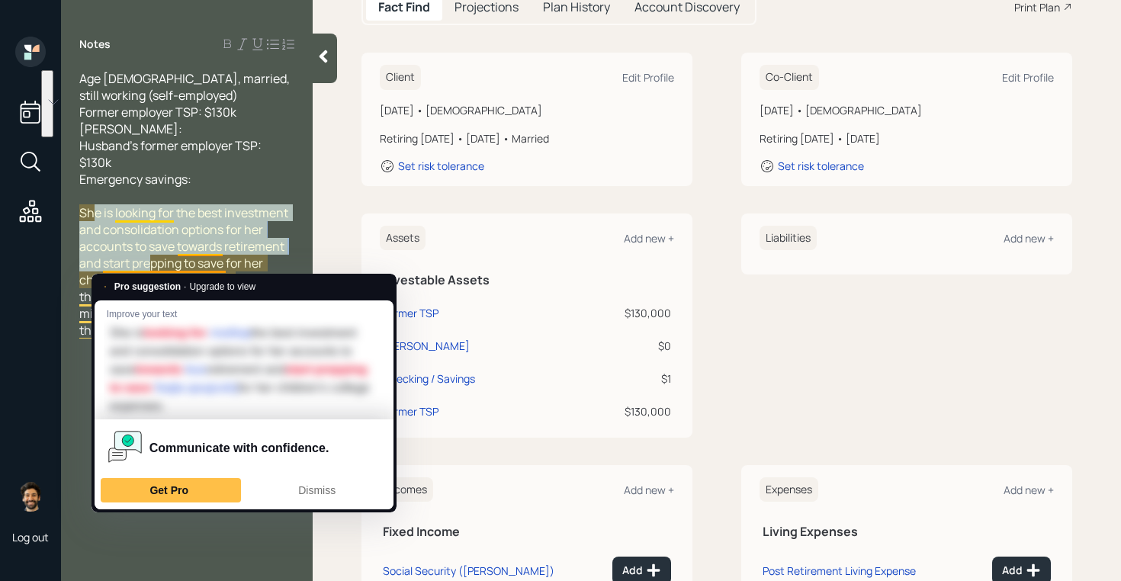
drag, startPoint x: 95, startPoint y: 217, endPoint x: 153, endPoint y: 268, distance: 77.9
click at [153, 268] on span "She is looking for the best investment and consolidation options for her accoun…" at bounding box center [185, 271] width 213 height 134
click at [151, 226] on span "She is looking for the best investment and consolidation options for her accoun…" at bounding box center [185, 271] width 213 height 134
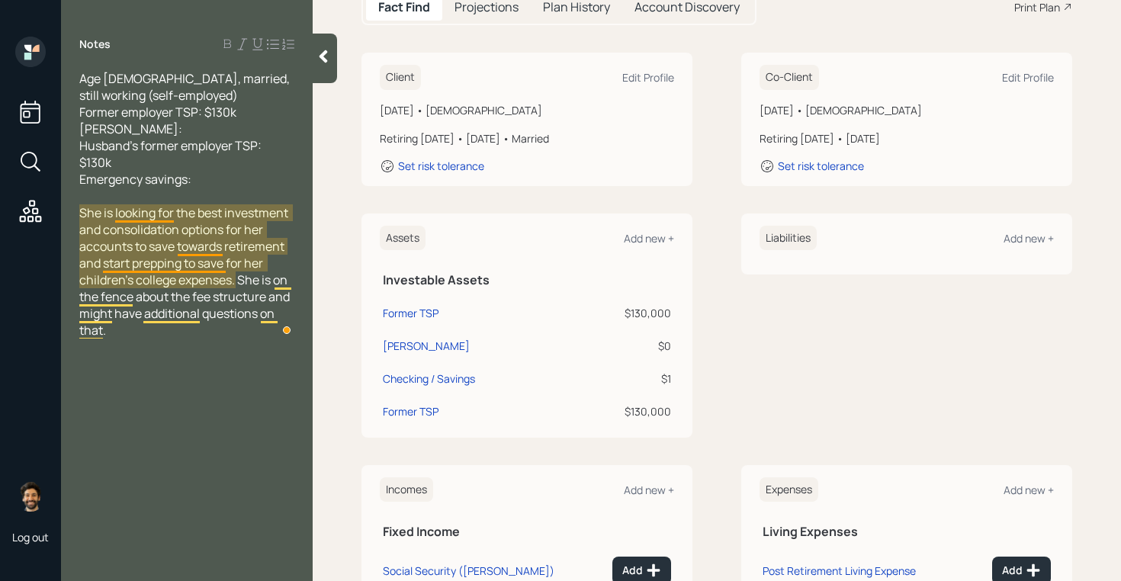
click at [185, 256] on span "She is looking for the best investment and consolidation options for her accoun…" at bounding box center [185, 271] width 213 height 134
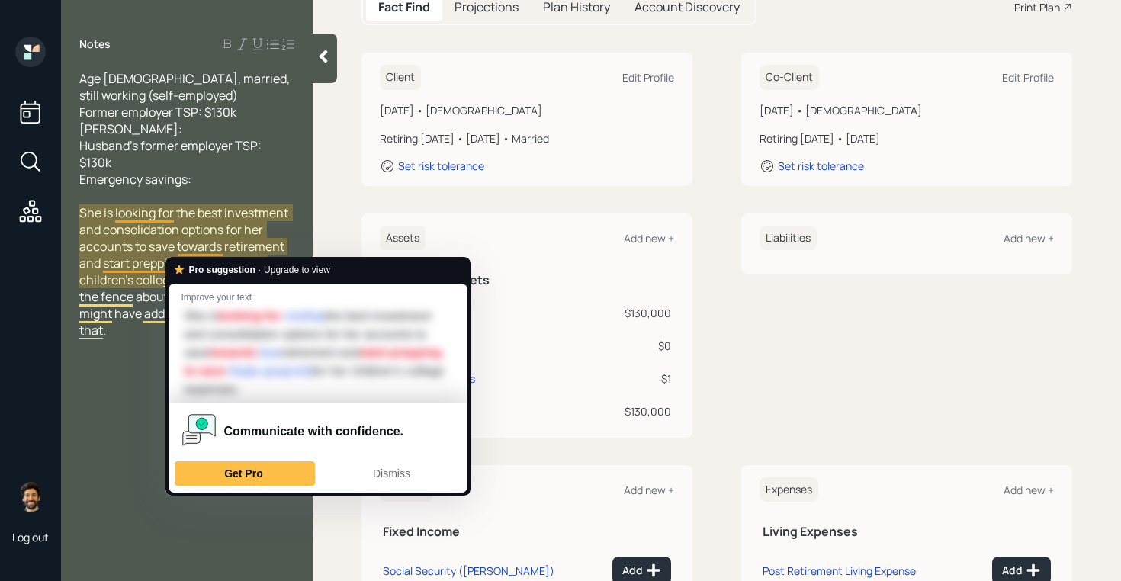
click at [410, 214] on div "Assets Add new + Investable Assets Former TSP $130,000 [PERSON_NAME] $0 Checkin…" at bounding box center [527, 326] width 331 height 224
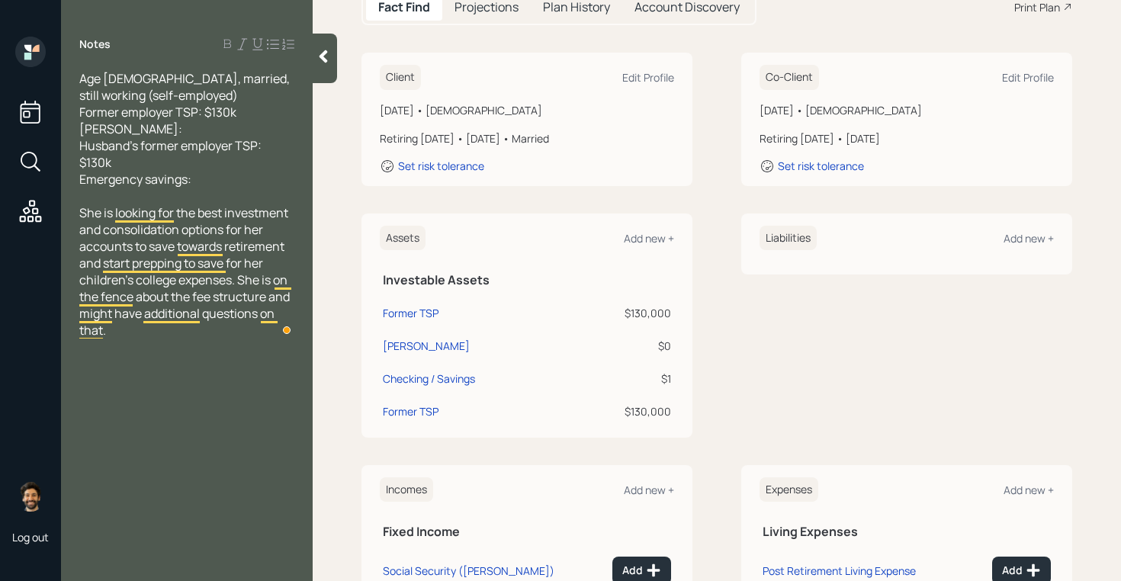
click at [320, 55] on icon at bounding box center [323, 56] width 15 height 15
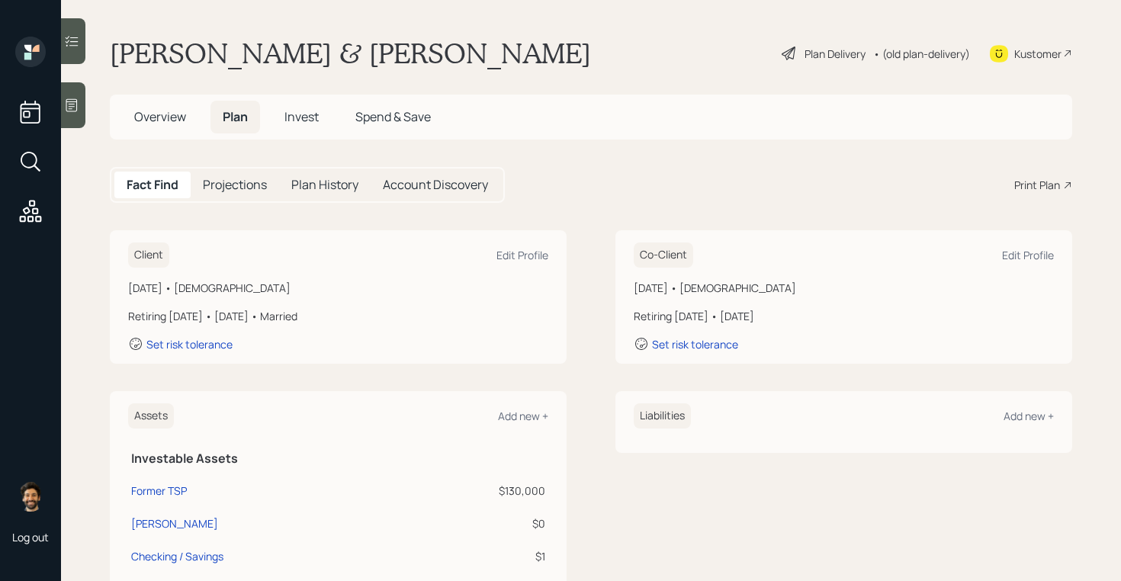
click at [298, 108] on span "Invest" at bounding box center [302, 116] width 34 height 17
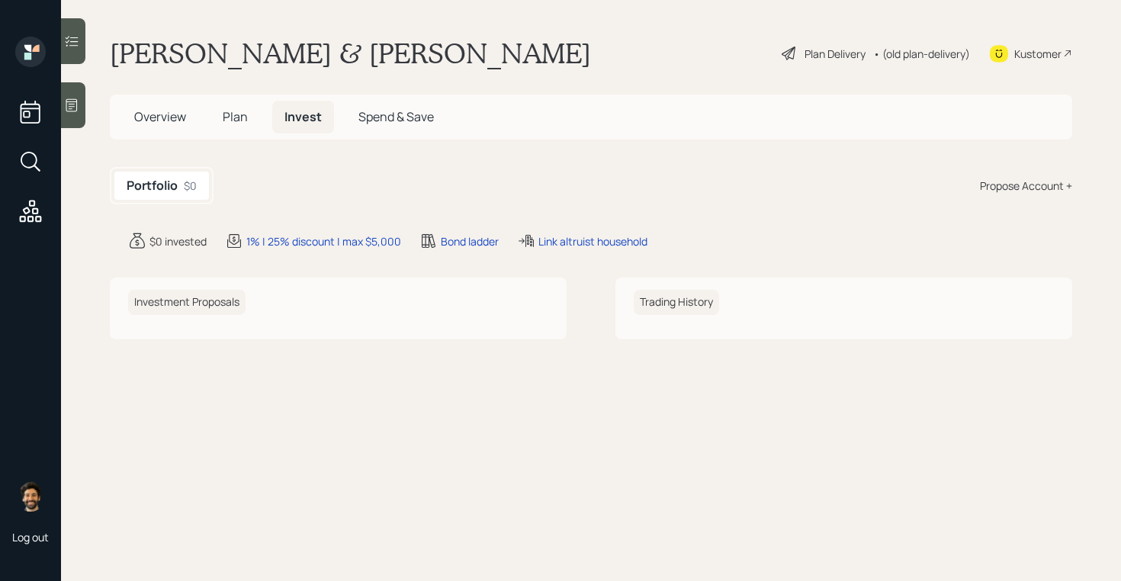
click at [239, 114] on span "Plan" at bounding box center [235, 116] width 25 height 17
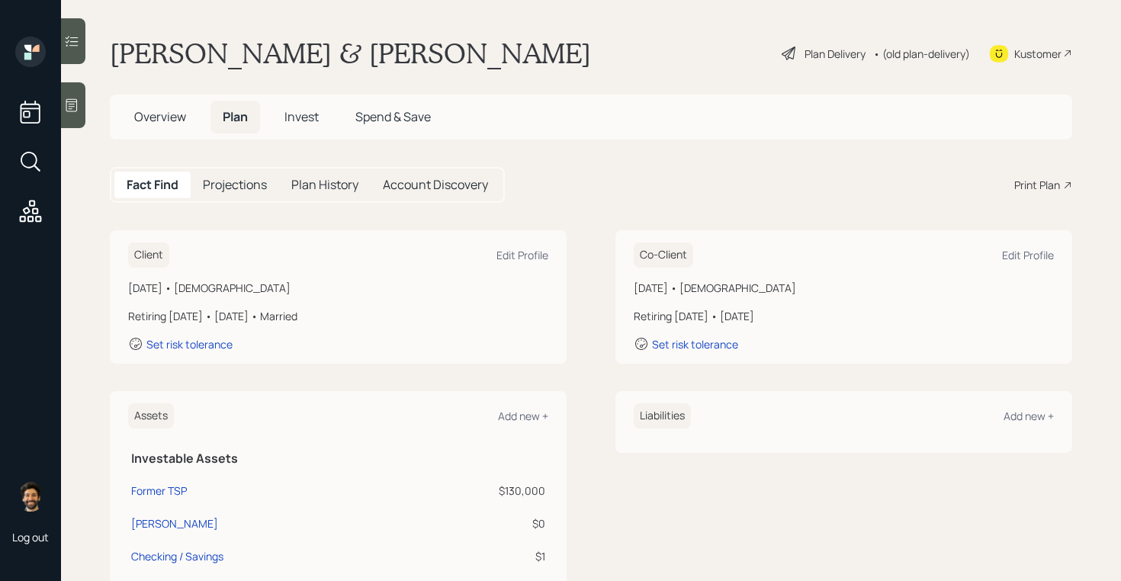
click at [299, 125] on h5 "Invest" at bounding box center [301, 117] width 59 height 33
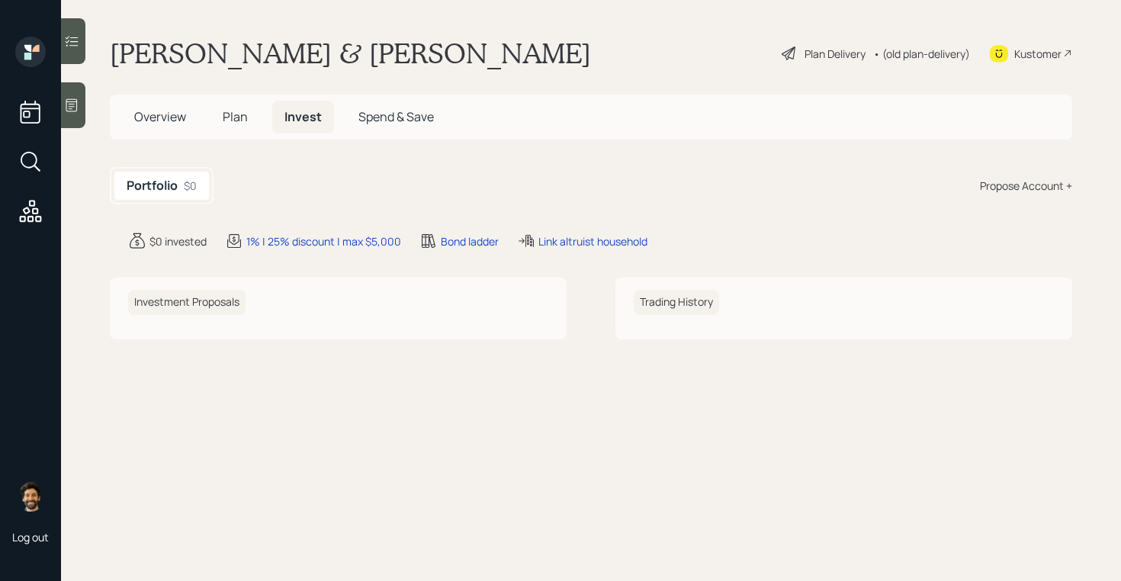
click at [1014, 181] on div "Propose Account +" at bounding box center [1026, 186] width 92 height 16
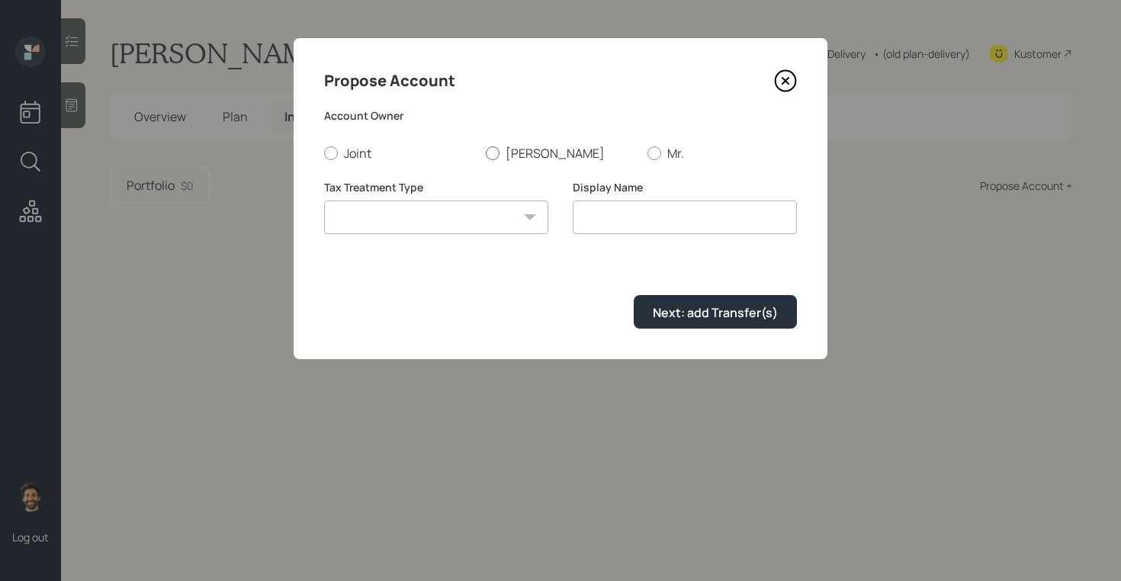
click at [507, 145] on label "[PERSON_NAME]" at bounding box center [560, 153] width 149 height 17
click at [486, 153] on input "[PERSON_NAME]" at bounding box center [485, 153] width 1 height 1
radio input "true"
click at [491, 209] on select "Roth Taxable Traditional" at bounding box center [436, 218] width 224 height 34
select select "traditional"
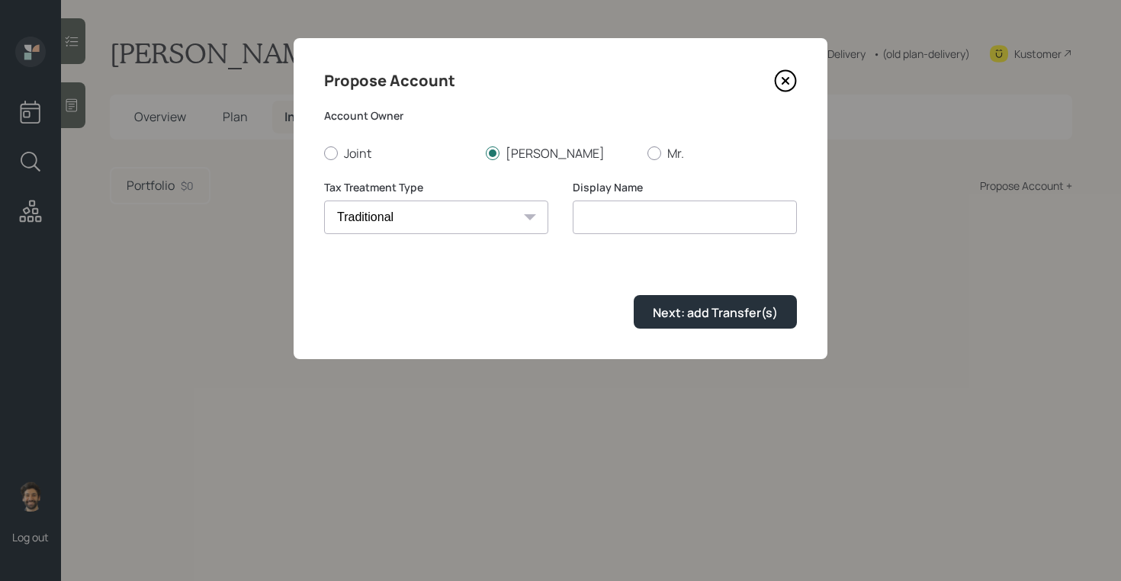
click at [324, 201] on select "Roth Taxable Traditional" at bounding box center [436, 218] width 224 height 34
type input "Traditional"
click at [668, 314] on div "Next: add Transfer(s)" at bounding box center [715, 312] width 125 height 17
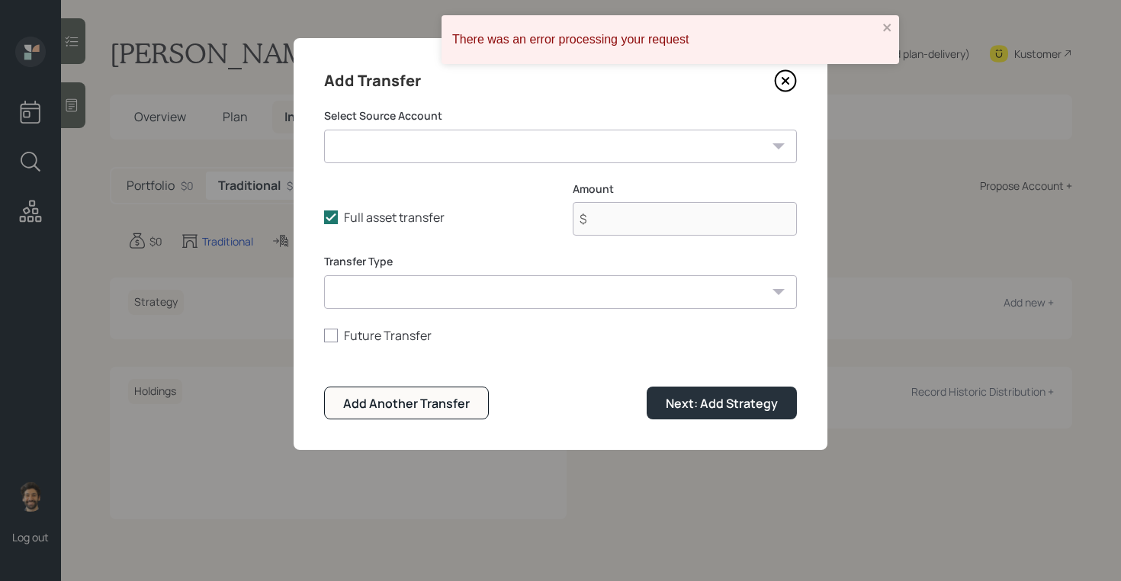
click at [413, 162] on select "Former TSP ($130,000 | 401(k)) Roth IRA ($0 | Roth IRA) Checking / Savings ($1 …" at bounding box center [560, 147] width 473 height 34
select select "922ea0ca-f0f4-4063-9ede-773d1bf8e423"
click at [324, 130] on select "Former TSP ($130,000 | 401(k)) Roth IRA ($0 | Roth IRA) Checking / Savings ($1 …" at bounding box center [560, 147] width 473 height 34
type input "$ 130,000"
click at [386, 301] on select "ACAT Transfer Non ACAT Transfer Capitalize Rollover Rollover Deposit" at bounding box center [560, 292] width 473 height 34
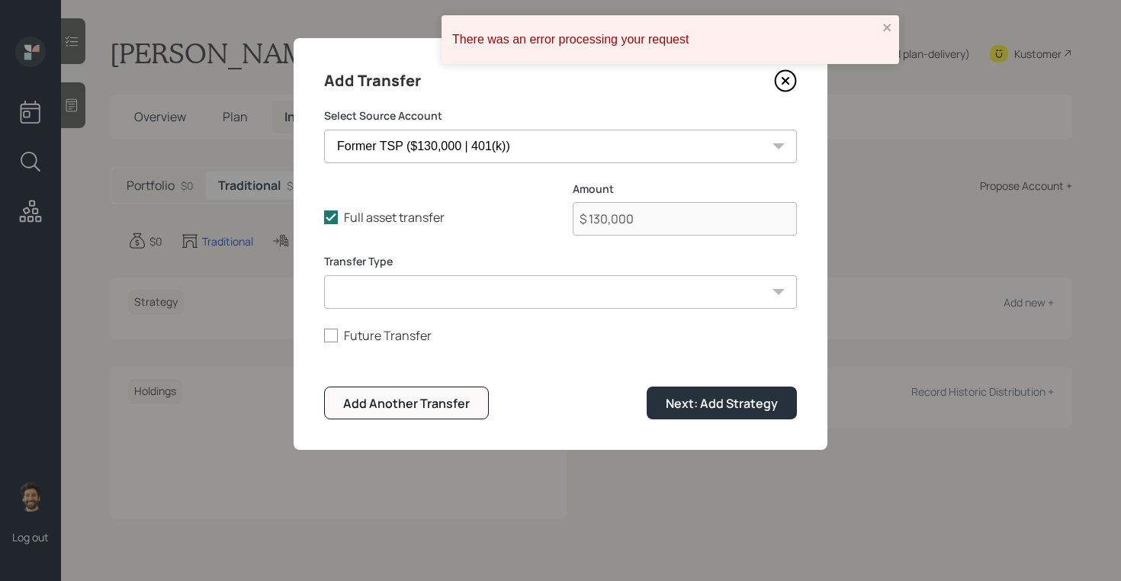
select select "acat_transfer"
click at [324, 275] on select "ACAT Transfer Non ACAT Transfer Capitalize Rollover Rollover Deposit" at bounding box center [560, 292] width 473 height 34
click at [680, 397] on div "Next: Add Strategy" at bounding box center [722, 403] width 112 height 17
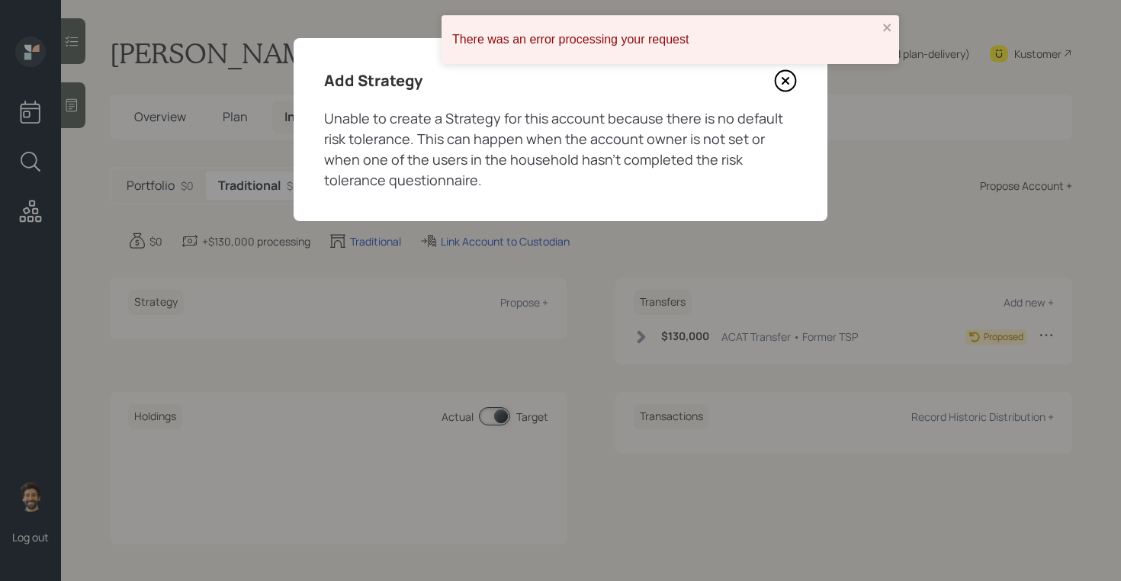
click at [777, 88] on icon at bounding box center [785, 80] width 23 height 23
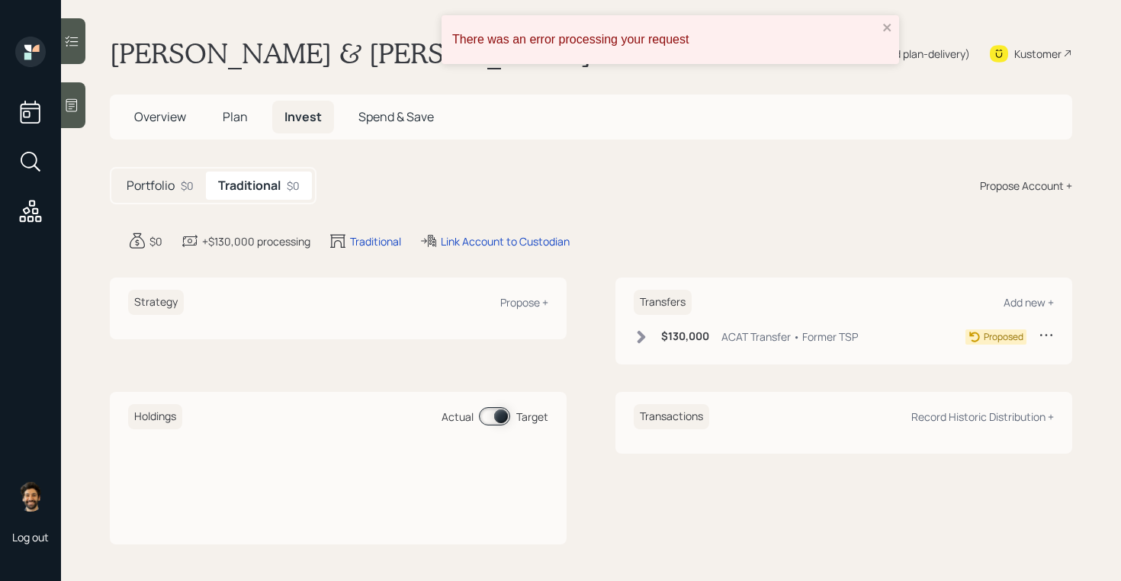
click at [989, 183] on div "Propose Account +" at bounding box center [1026, 186] width 92 height 16
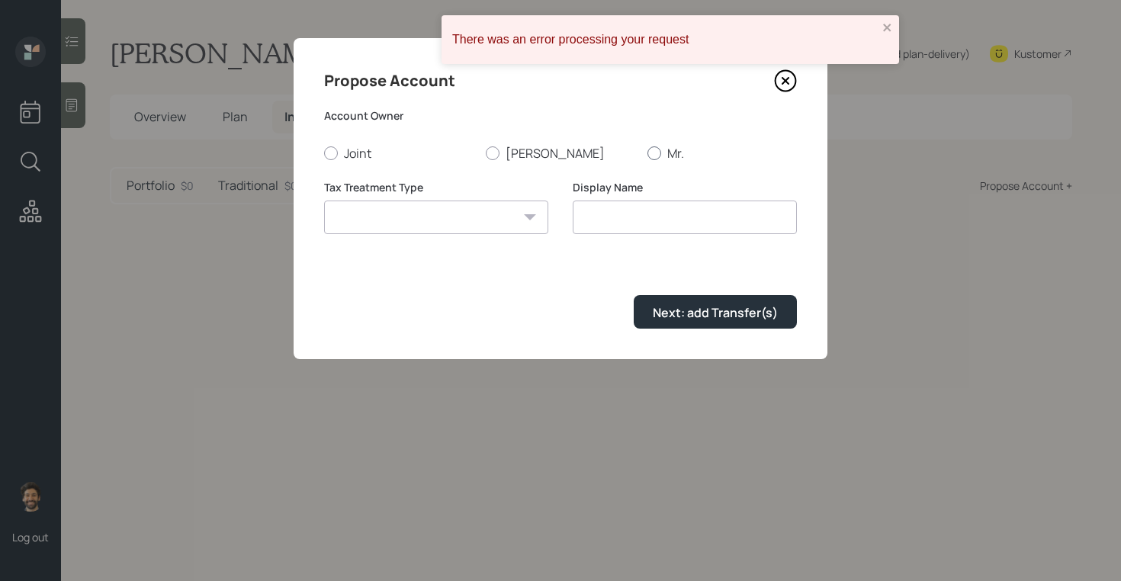
click at [648, 158] on label "Mr." at bounding box center [722, 153] width 149 height 17
click at [648, 153] on input "Mr." at bounding box center [647, 153] width 1 height 1
radio input "true"
click at [436, 244] on div "Tax Treatment Type Roth Taxable Traditional" at bounding box center [436, 216] width 224 height 73
click at [418, 214] on select "Roth Taxable Traditional" at bounding box center [436, 218] width 224 height 34
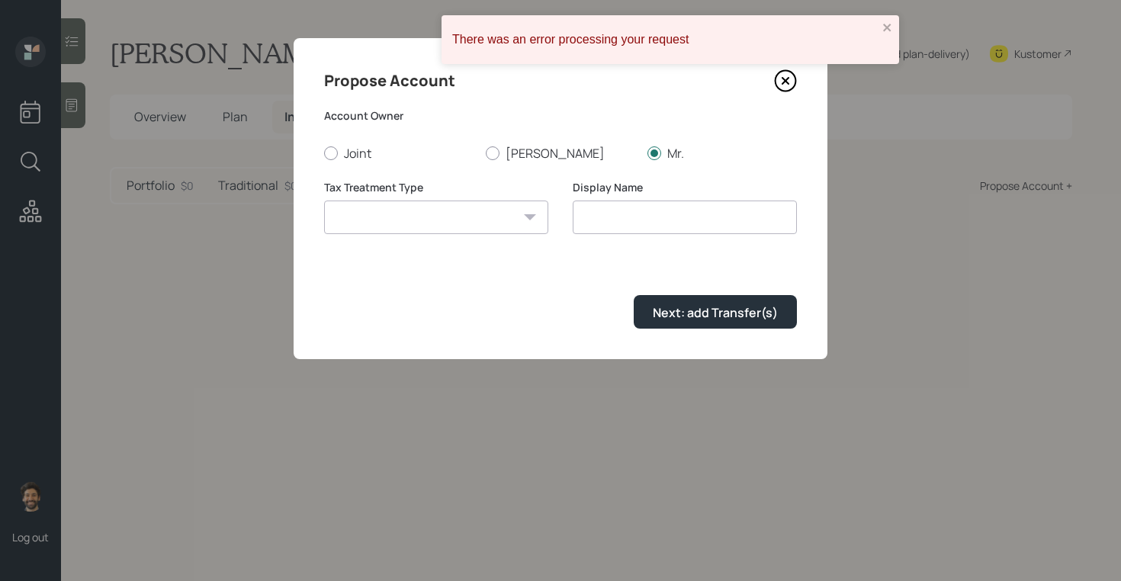
select select "traditional"
click at [324, 201] on select "Roth Taxable Traditional" at bounding box center [436, 218] width 224 height 34
type input "Traditional"
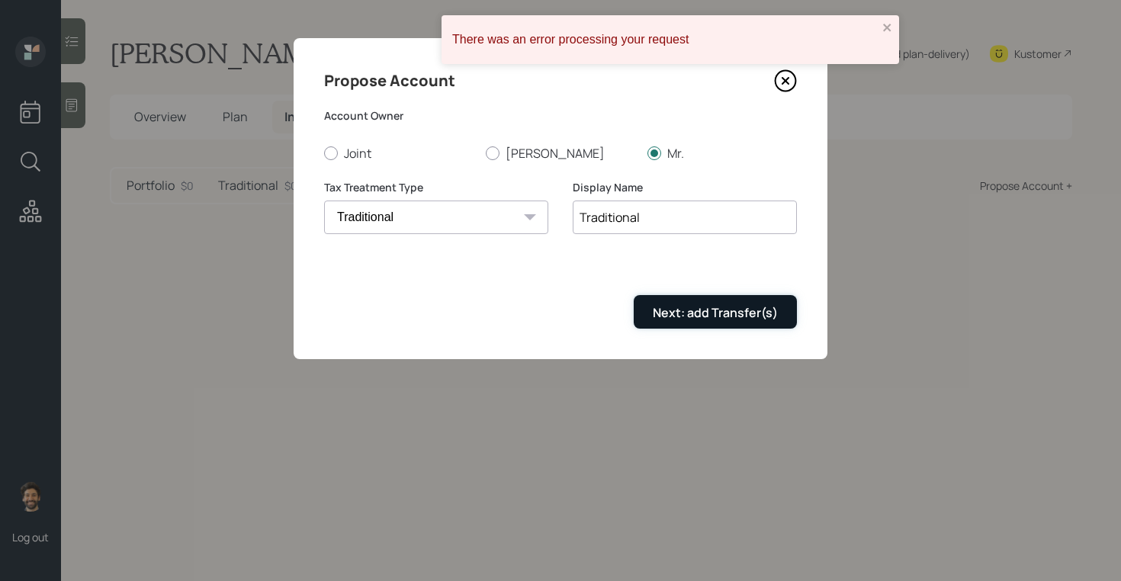
click at [650, 326] on button "Next: add Transfer(s)" at bounding box center [715, 311] width 163 height 33
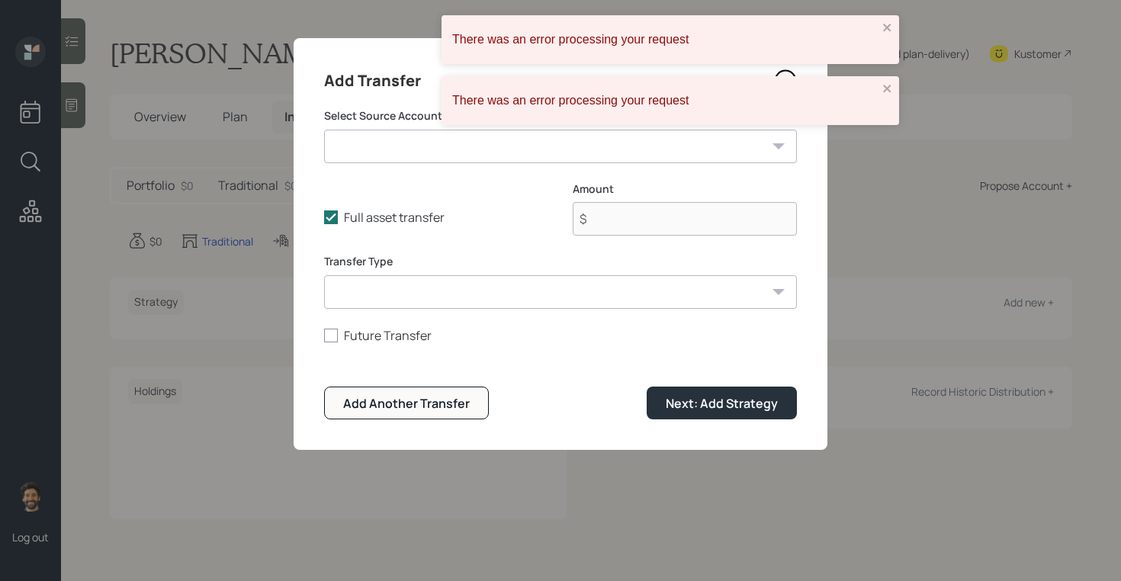
click at [445, 147] on select "Former TSP ($130,000 | 401(k)) Roth IRA ($0 | Roth IRA) Checking / Savings ($1 …" at bounding box center [560, 147] width 473 height 34
select select "90b5298c-d822-4d54-9f47-cba3ff192e58"
click at [324, 130] on select "Former TSP ($130,000 | 401(k)) Roth IRA ($0 | Roth IRA) Checking / Savings ($1 …" at bounding box center [560, 147] width 473 height 34
type input "$ 130,000"
click at [419, 316] on form "Select Source Account Former TSP ($130,000 | 401(k)) Roth IRA ($0 | Roth IRA) C…" at bounding box center [560, 263] width 473 height 311
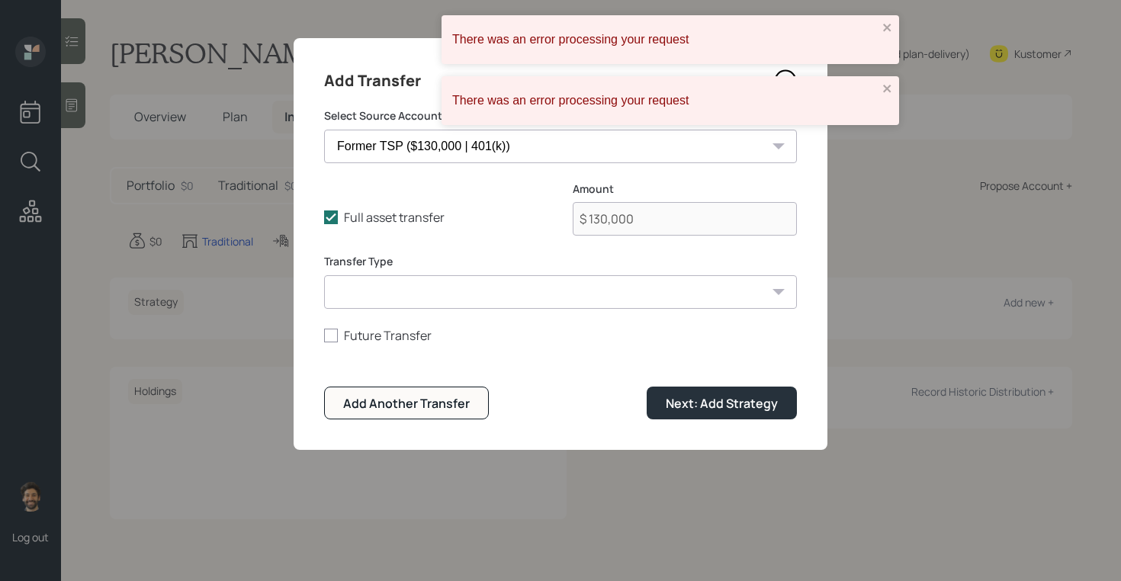
click at [397, 300] on select "ACAT Transfer Non ACAT Transfer Capitalize Rollover Rollover Deposit" at bounding box center [560, 292] width 473 height 34
select select "acat_transfer"
click at [324, 275] on select "ACAT Transfer Non ACAT Transfer Capitalize Rollover Rollover Deposit" at bounding box center [560, 292] width 473 height 34
click at [677, 400] on div "Next: Add Strategy" at bounding box center [722, 403] width 112 height 17
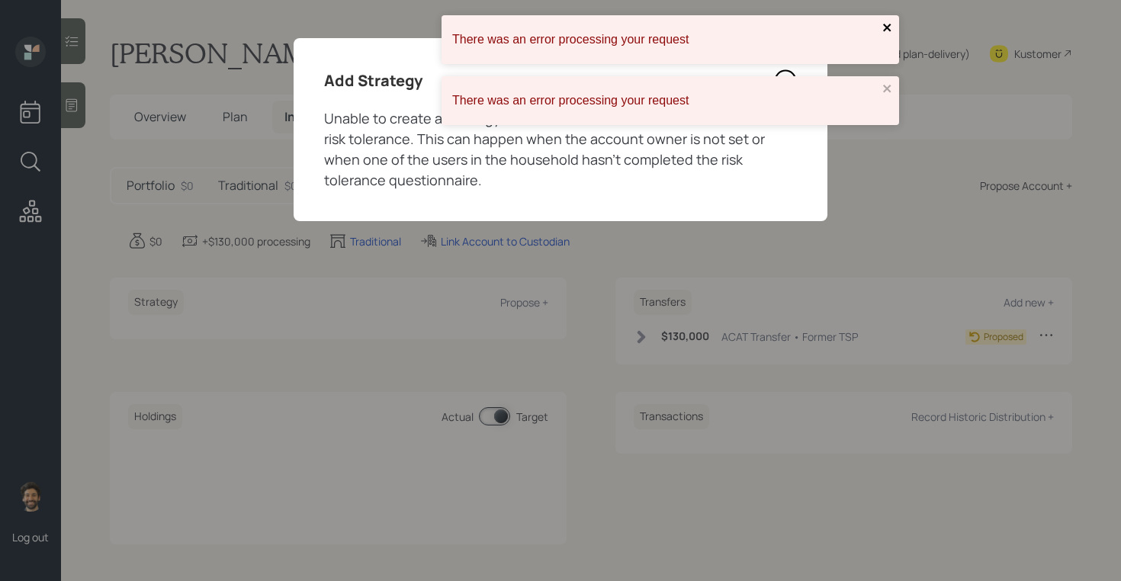
click at [889, 28] on icon "close" at bounding box center [887, 27] width 11 height 12
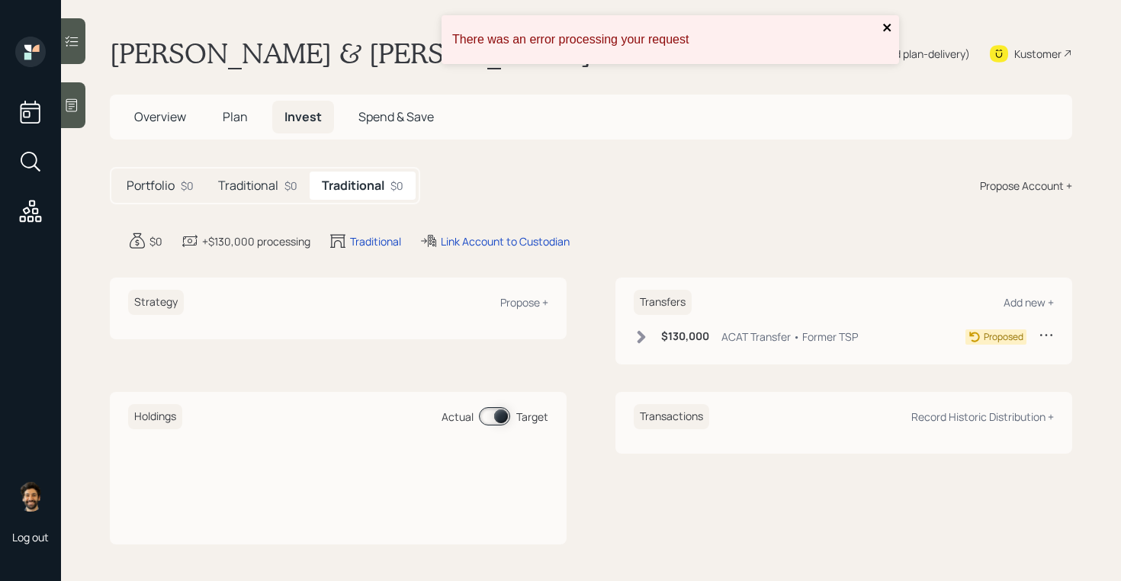
click at [882, 83] on div "There was an error processing your request There was an error processing your r…" at bounding box center [560, 290] width 1121 height 581
click at [889, 26] on icon "close" at bounding box center [887, 28] width 8 height 8
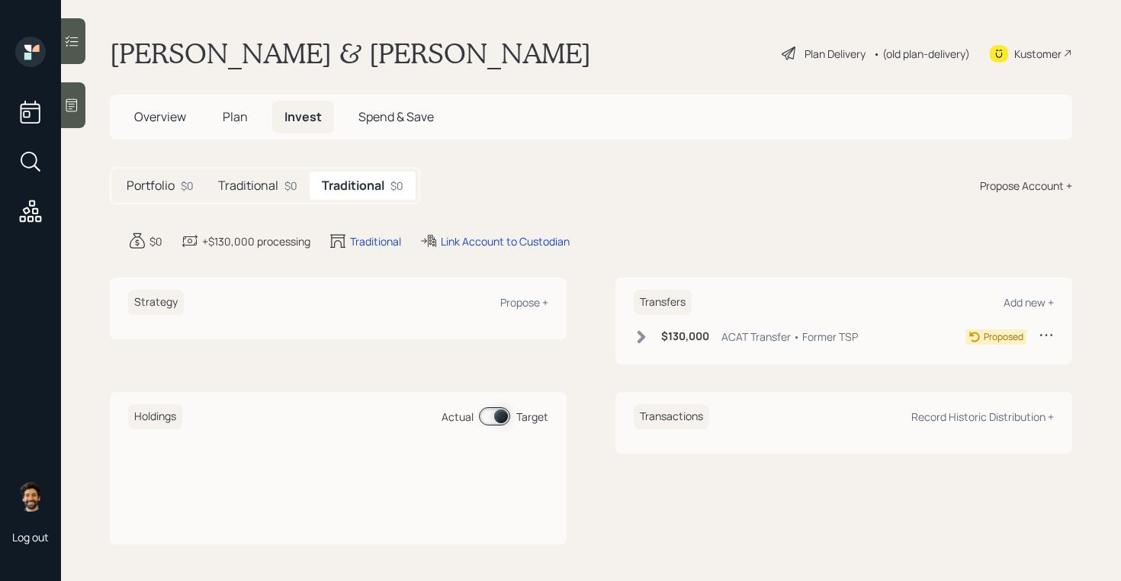
click at [276, 190] on h5 "Traditional" at bounding box center [248, 185] width 60 height 14
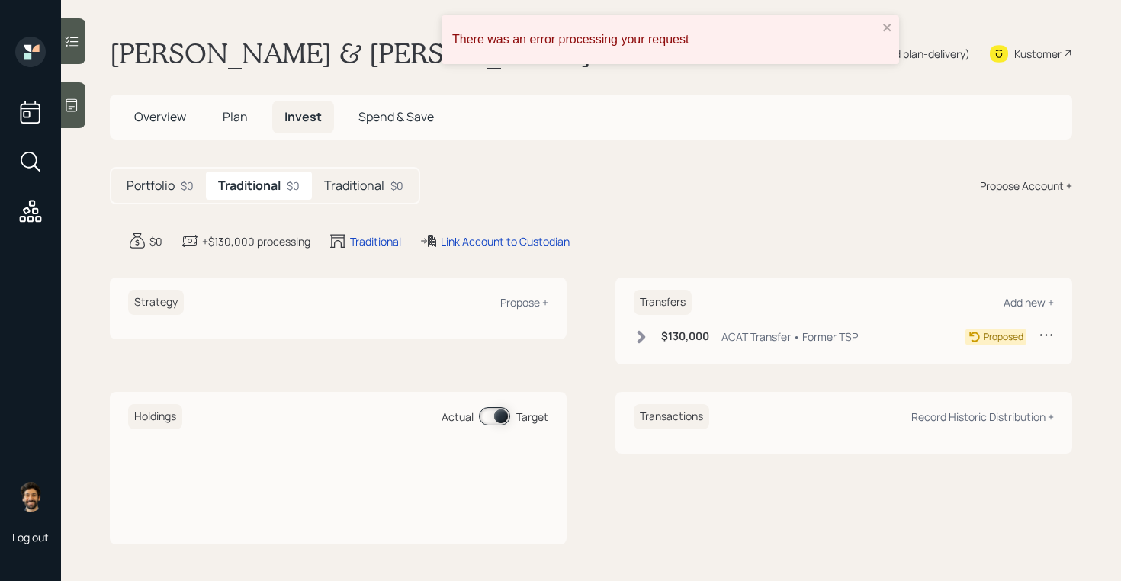
click at [1008, 191] on div "Propose Account +" at bounding box center [1026, 186] width 92 height 16
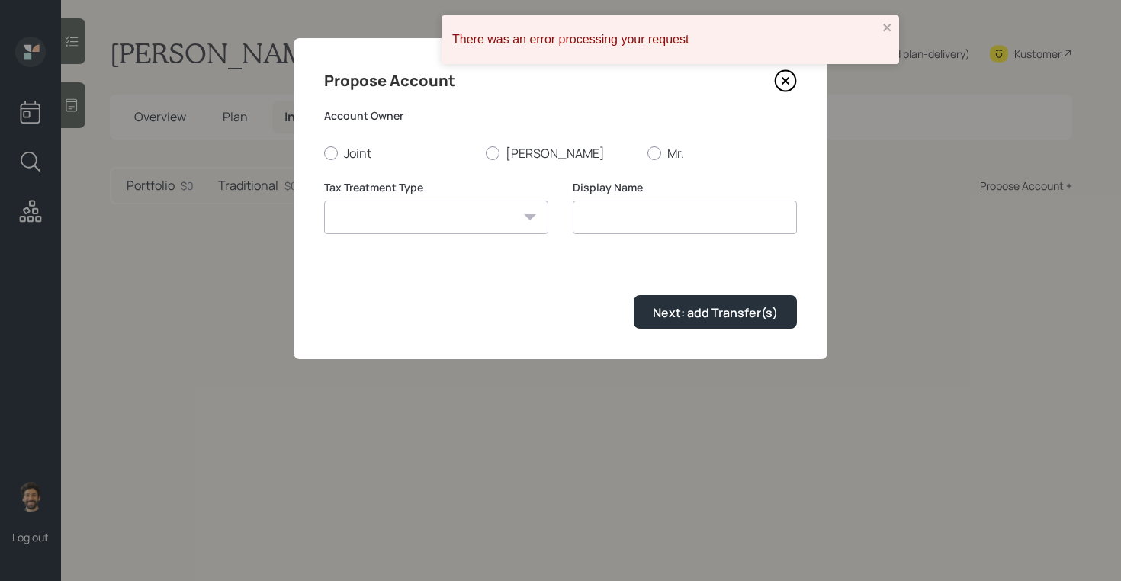
click at [484, 152] on div "Joint Katherine Mr." at bounding box center [560, 153] width 473 height 17
click at [498, 155] on div at bounding box center [493, 153] width 14 height 14
click at [486, 153] on input "[PERSON_NAME]" at bounding box center [485, 153] width 1 height 1
radio input "true"
click at [473, 223] on select "Roth Taxable Traditional" at bounding box center [436, 218] width 224 height 34
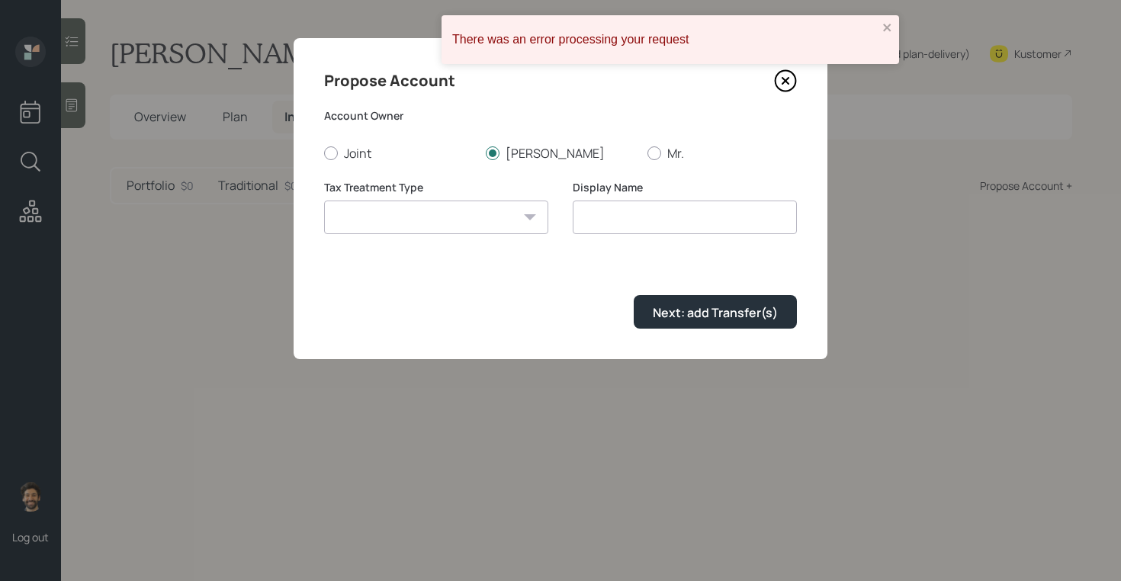
select select "roth"
click at [324, 201] on select "Roth Taxable Traditional" at bounding box center [436, 218] width 224 height 34
type input "[PERSON_NAME]"
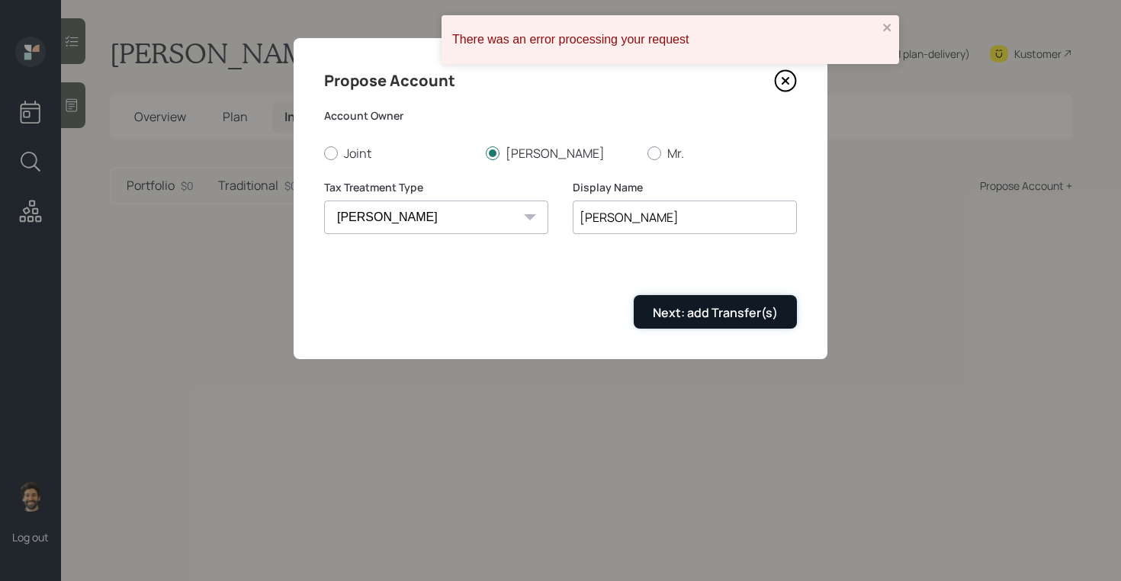
click at [706, 306] on div "Next: add Transfer(s)" at bounding box center [715, 312] width 125 height 17
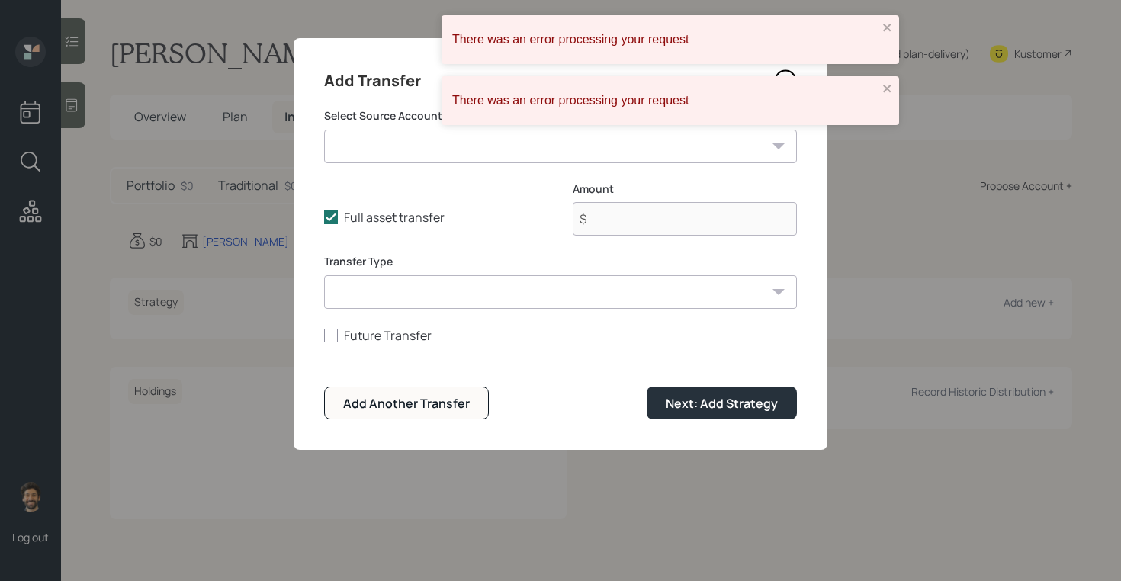
click at [374, 153] on select "Former TSP ($130,000 | 401(k)) Roth IRA ($0 | Roth IRA) Checking / Savings ($1 …" at bounding box center [560, 147] width 473 height 34
select select "e009a0d3-4d3b-4575-94f6-c6de618e8b15"
click at [324, 130] on select "Former TSP ($130,000 | 401(k)) Roth IRA ($0 | Roth IRA) Checking / Savings ($1 …" at bounding box center [560, 147] width 473 height 34
type input "$ 0"
click at [381, 293] on select "ACAT Transfer Non ACAT Transfer Capitalize Rollover Rollover Deposit" at bounding box center [560, 292] width 473 height 34
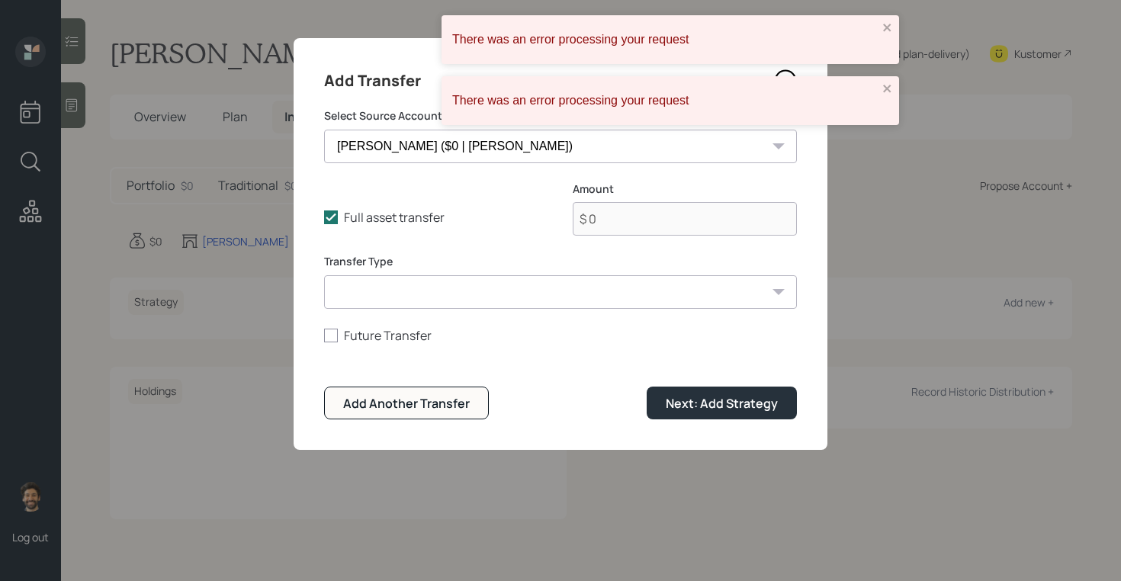
select select "acat_transfer"
click at [324, 275] on select "ACAT Transfer Non ACAT Transfer Capitalize Rollover Rollover Deposit" at bounding box center [560, 292] width 473 height 34
click at [651, 403] on button "Next: Add Strategy" at bounding box center [722, 403] width 150 height 33
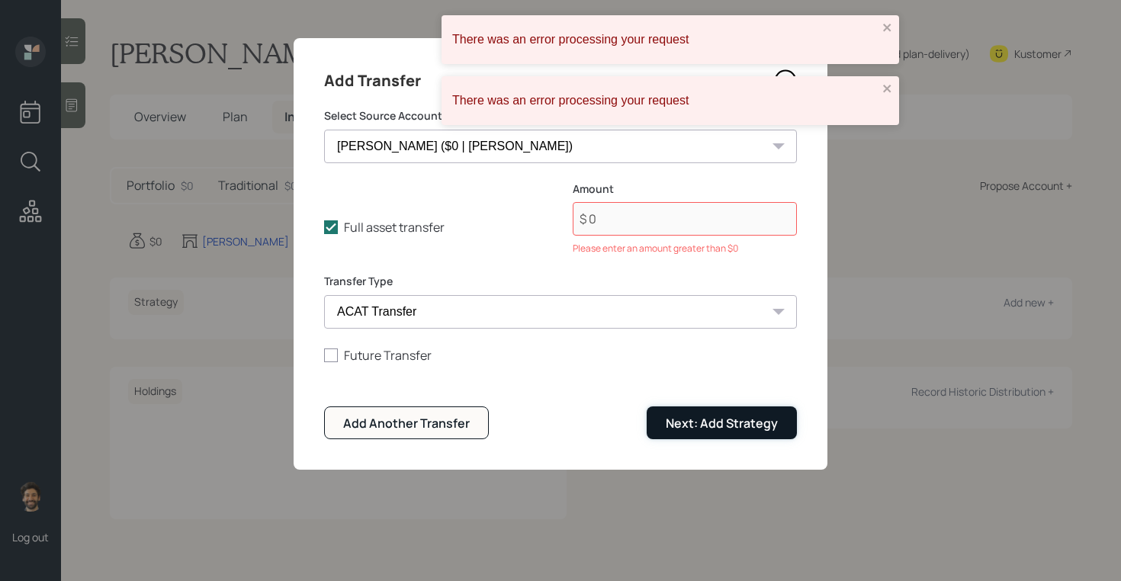
click at [684, 418] on div "Next: Add Strategy" at bounding box center [722, 423] width 112 height 17
click at [886, 37] on div "There was an error processing your request" at bounding box center [671, 39] width 458 height 49
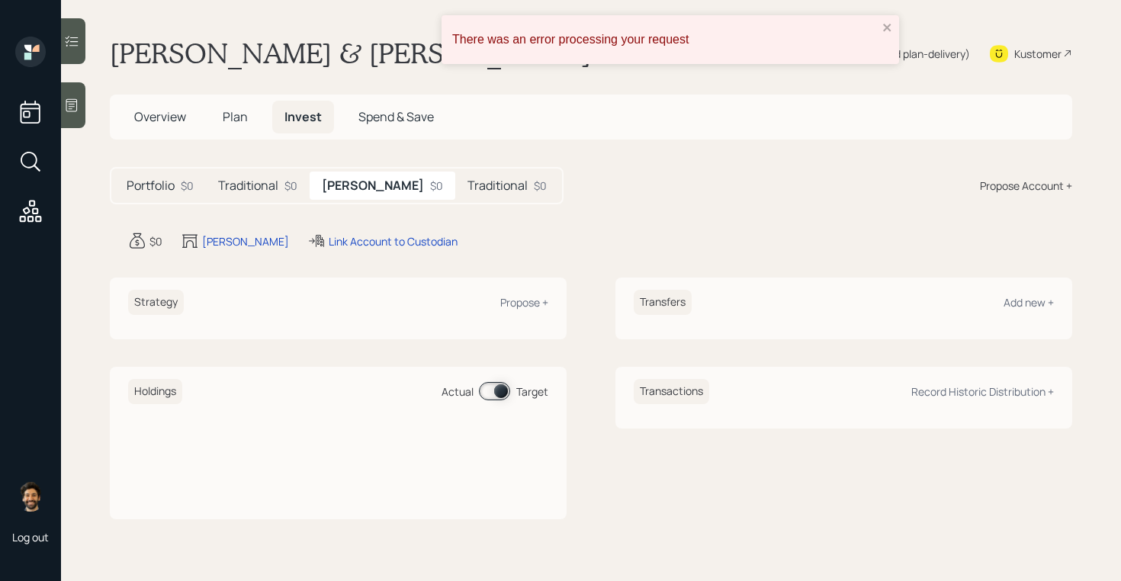
click at [227, 117] on span "Plan" at bounding box center [235, 116] width 25 height 17
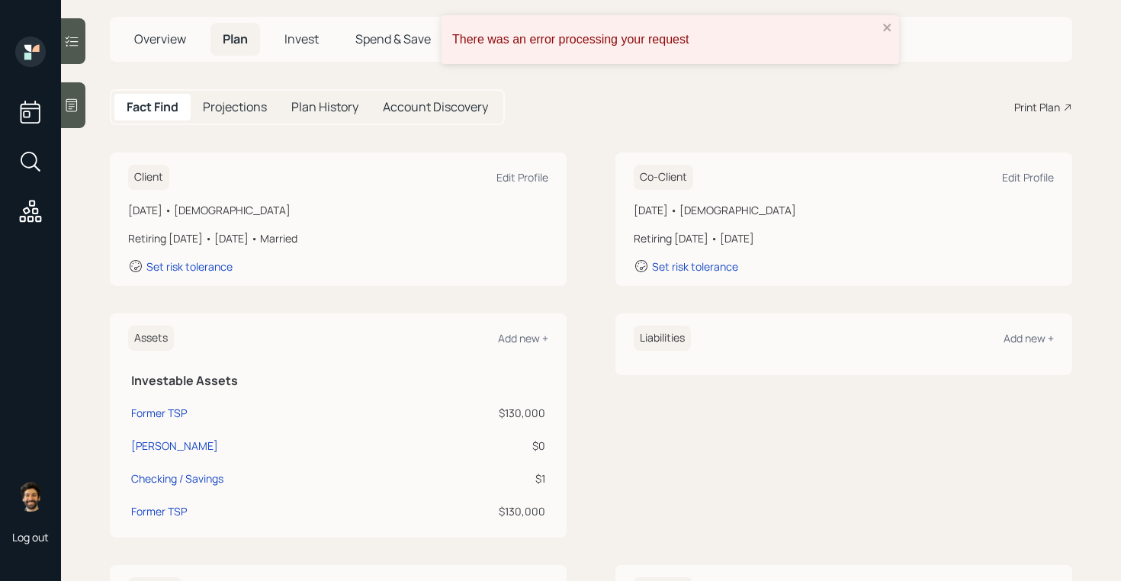
scroll to position [87, 0]
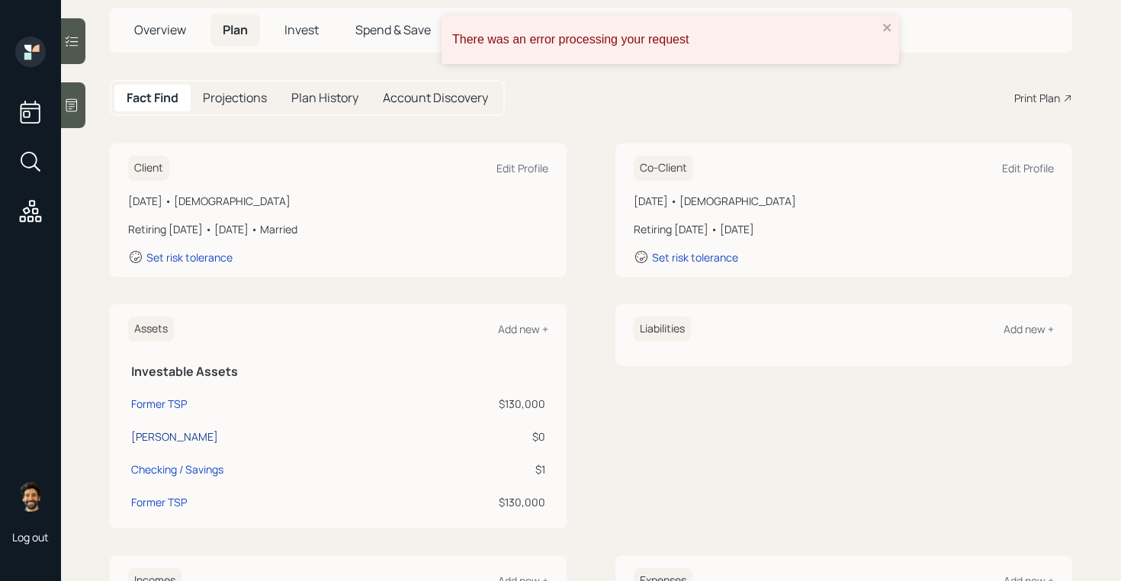
click at [168, 434] on div "[PERSON_NAME]" at bounding box center [174, 437] width 87 height 16
select select "roth_ira"
select select "balanced"
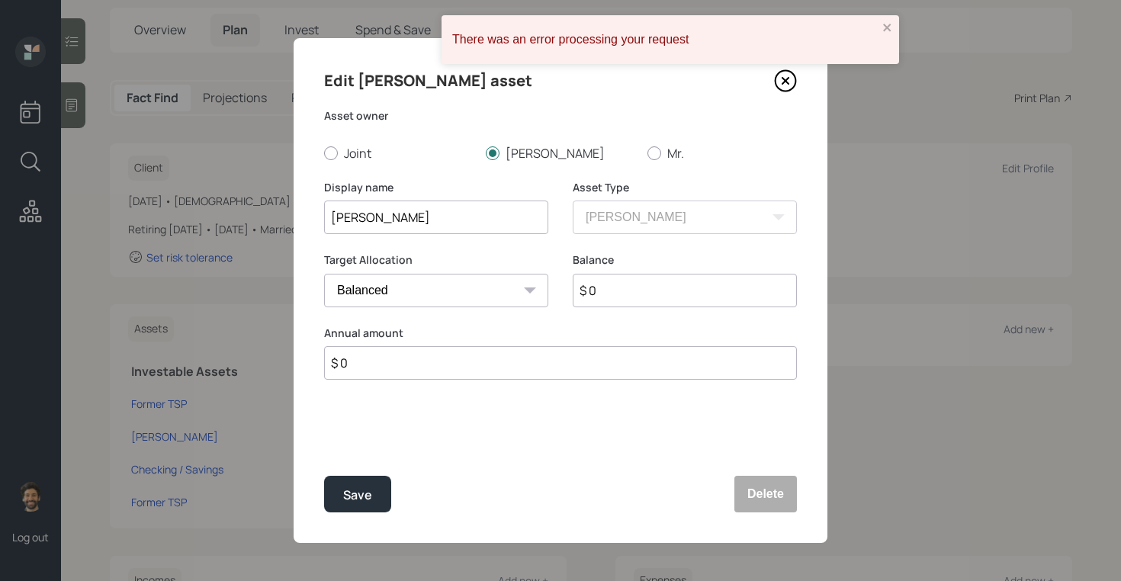
click at [627, 283] on input "$ 0" at bounding box center [685, 291] width 224 height 34
type input "$ 1"
click at [364, 501] on div "Save" at bounding box center [357, 495] width 29 height 21
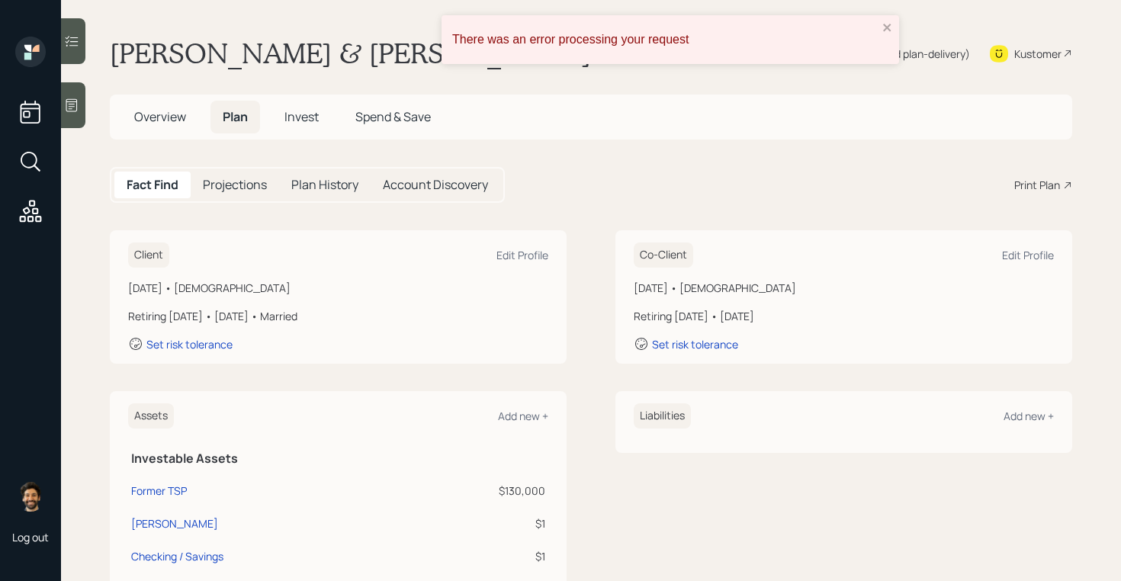
click at [311, 118] on span "Invest" at bounding box center [302, 116] width 34 height 17
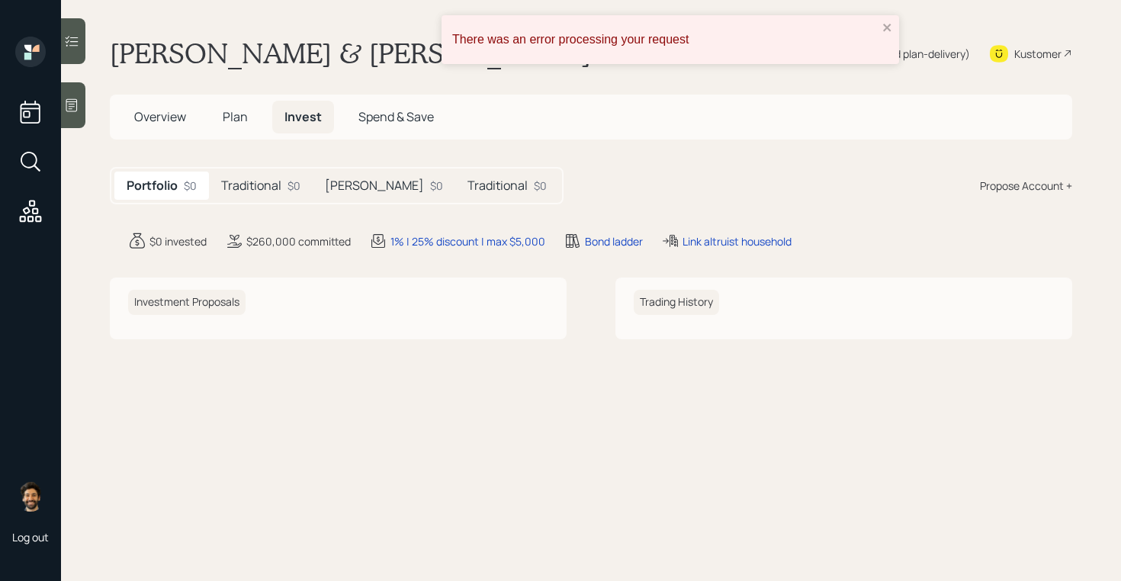
click at [330, 187] on h5 "[PERSON_NAME]" at bounding box center [374, 185] width 99 height 14
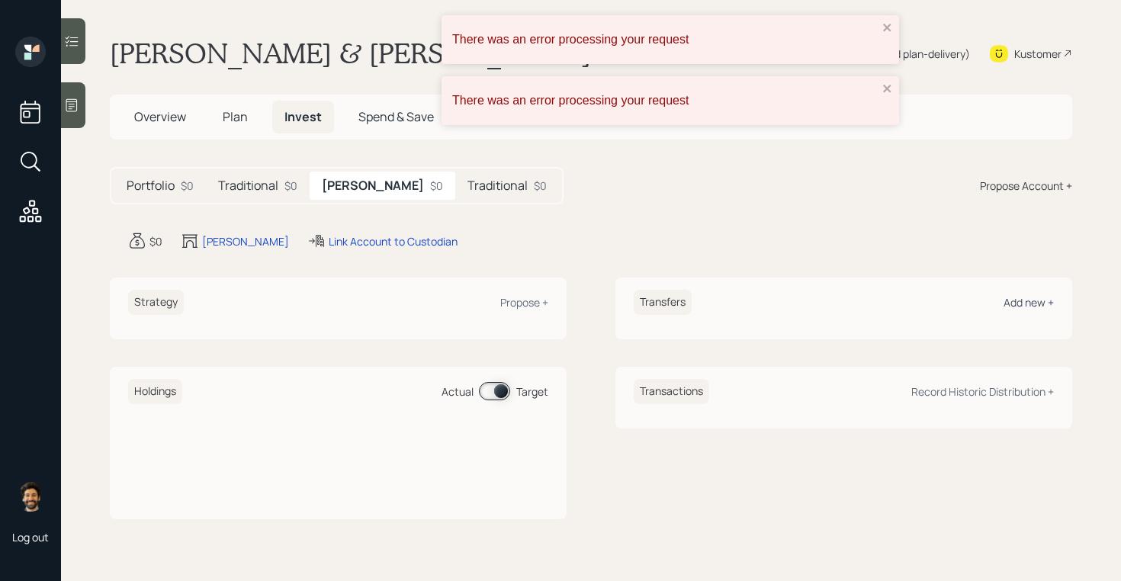
click at [1022, 307] on div "Add new +" at bounding box center [1029, 302] width 50 height 14
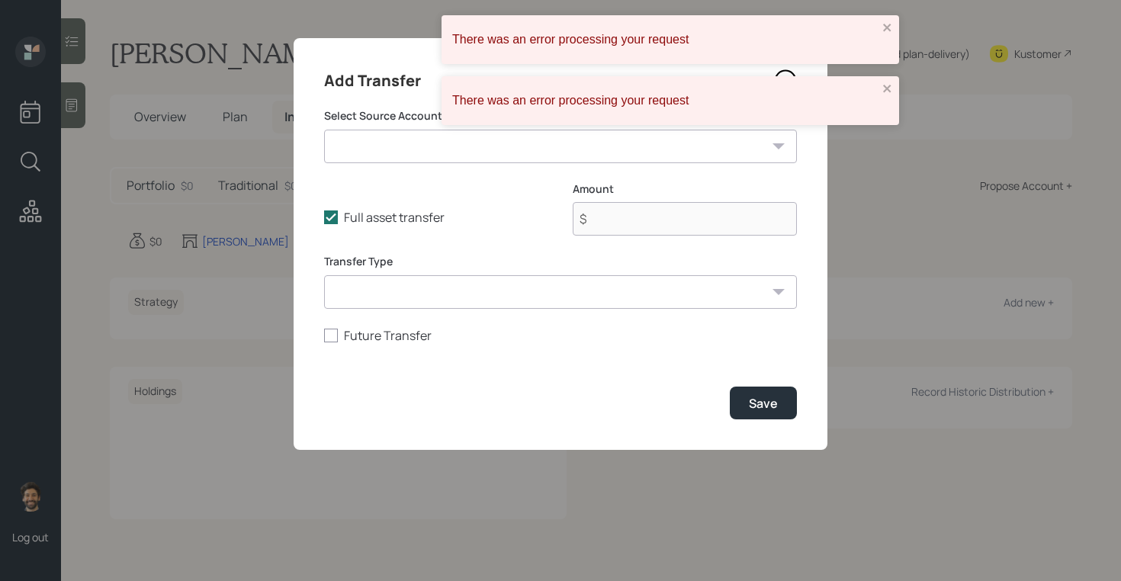
click at [376, 137] on select "Former TSP ($130,000 | 401(k)) Roth IRA ($1 | Roth IRA) Checking / Savings ($1 …" at bounding box center [560, 147] width 473 height 34
select select "e009a0d3-4d3b-4575-94f6-c6de618e8b15"
click at [324, 130] on select "Former TSP ($130,000 | 401(k)) Roth IRA ($1 | Roth IRA) Checking / Savings ($1 …" at bounding box center [560, 147] width 473 height 34
type input "$ 1"
click at [753, 392] on button "Save" at bounding box center [763, 403] width 67 height 33
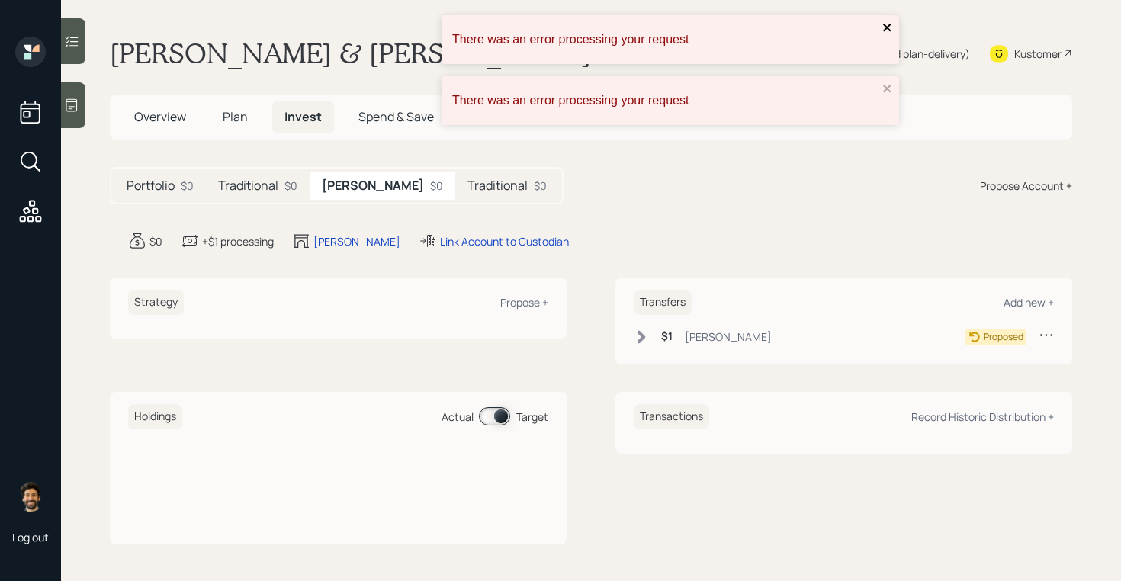
click at [886, 31] on icon "close" at bounding box center [887, 27] width 11 height 12
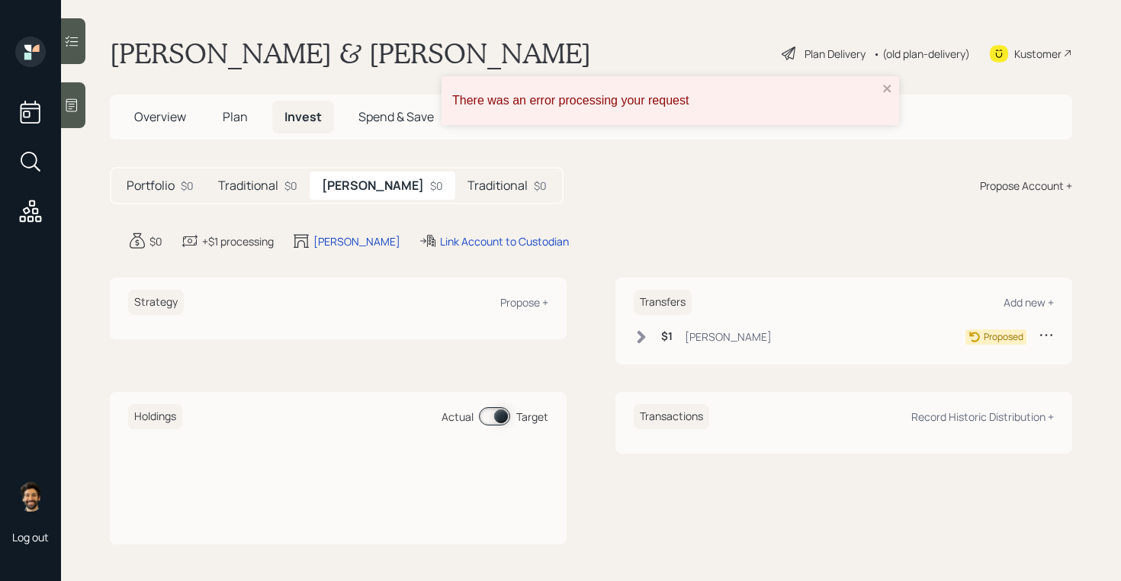
click at [886, 66] on div "There was an error processing your request There was an error processing your r…" at bounding box center [560, 290] width 1121 height 581
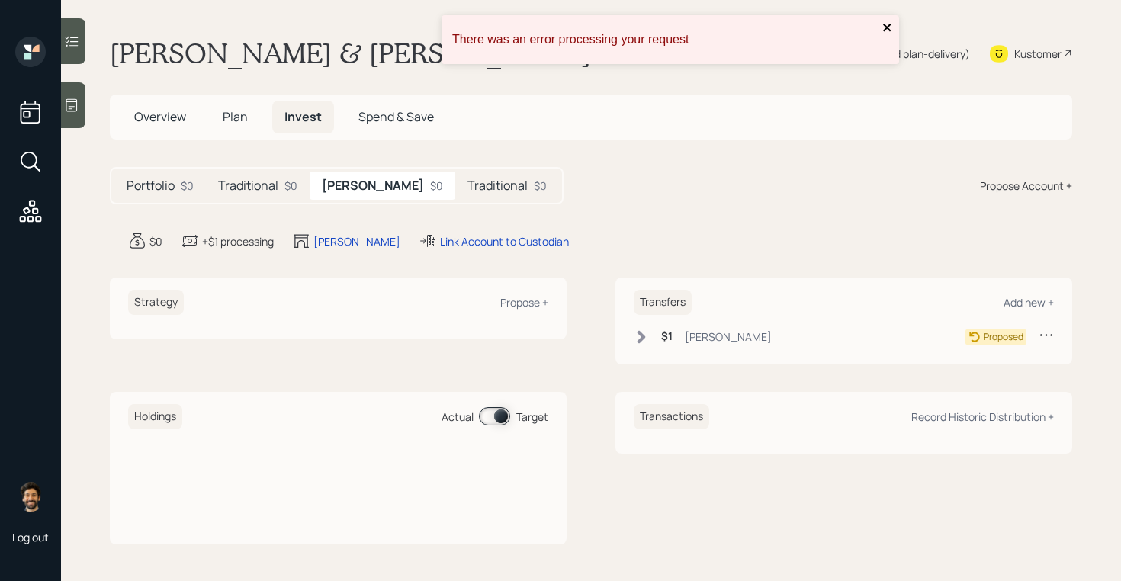
click at [887, 89] on div "There was an error processing your request There was an error processing your r…" at bounding box center [560, 290] width 1121 height 581
click at [881, 28] on div "There was an error processing your request" at bounding box center [665, 39] width 435 height 23
